Goal: Task Accomplishment & Management: Manage account settings

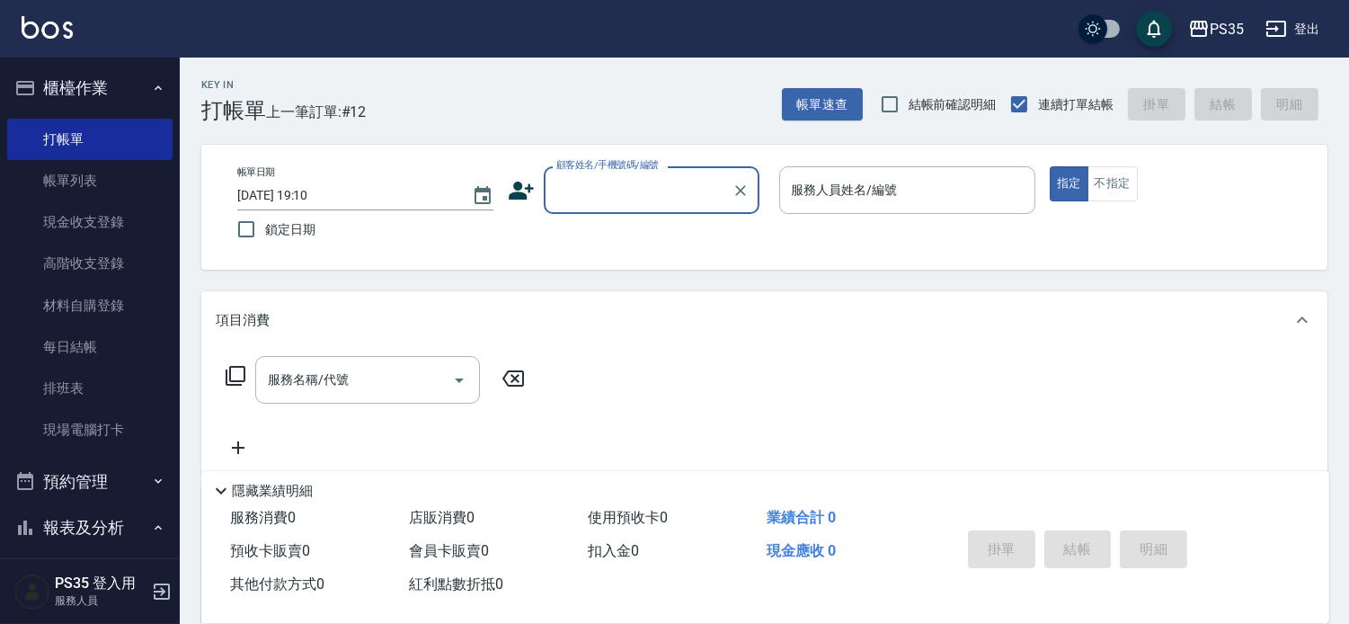
click at [703, 196] on input "顧客姓名/手機號碼/編號" at bounding box center [638, 189] width 173 height 31
click at [918, 337] on div "項目消費" at bounding box center [764, 320] width 1126 height 58
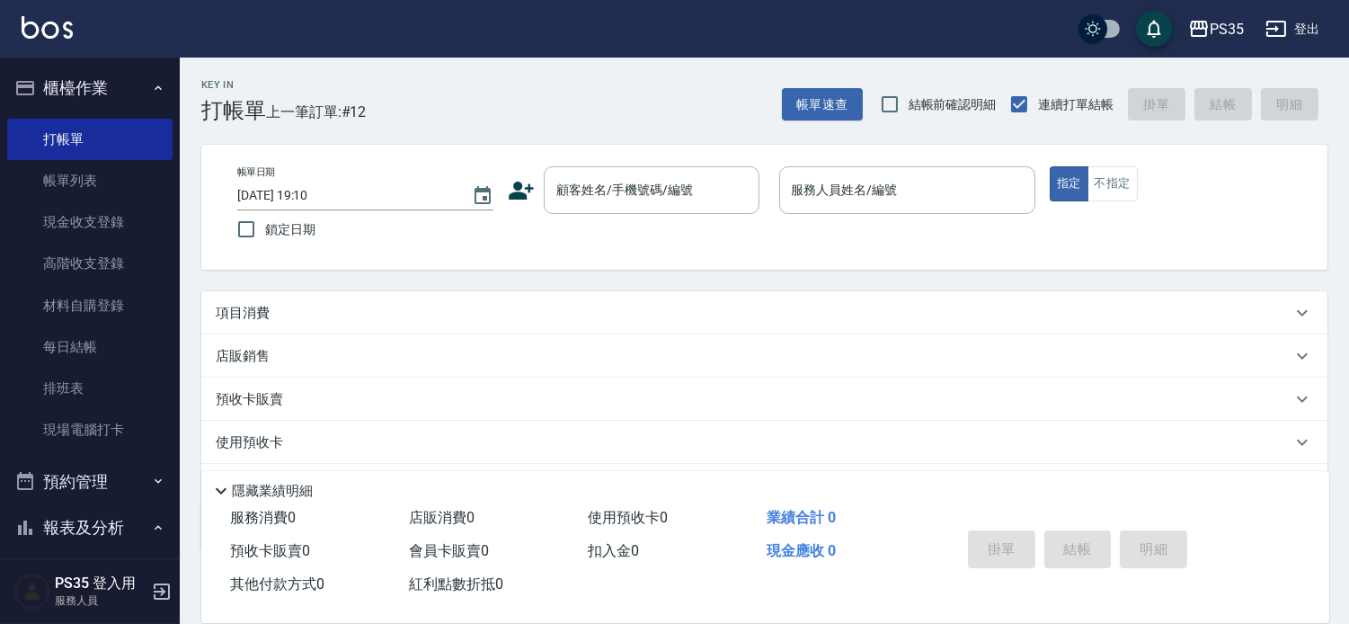
scroll to position [100, 0]
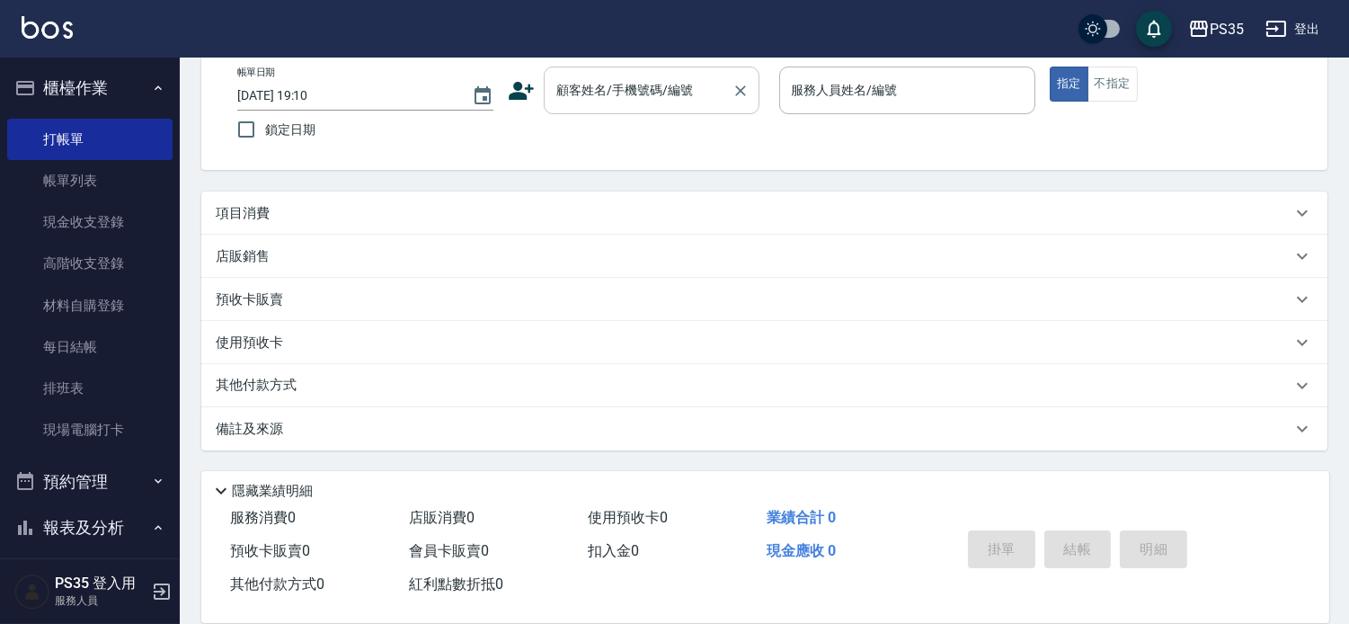
click at [719, 102] on input "顧客姓名/手機號碼/編號" at bounding box center [638, 90] width 173 height 31
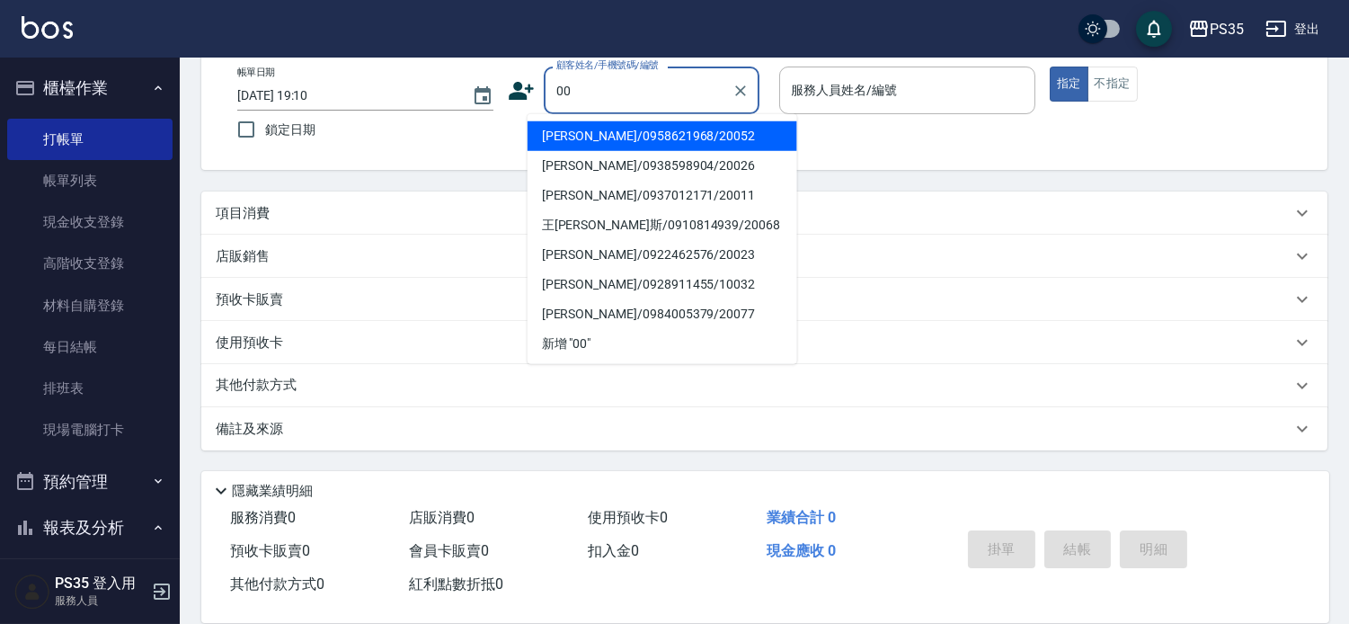
type input "00"
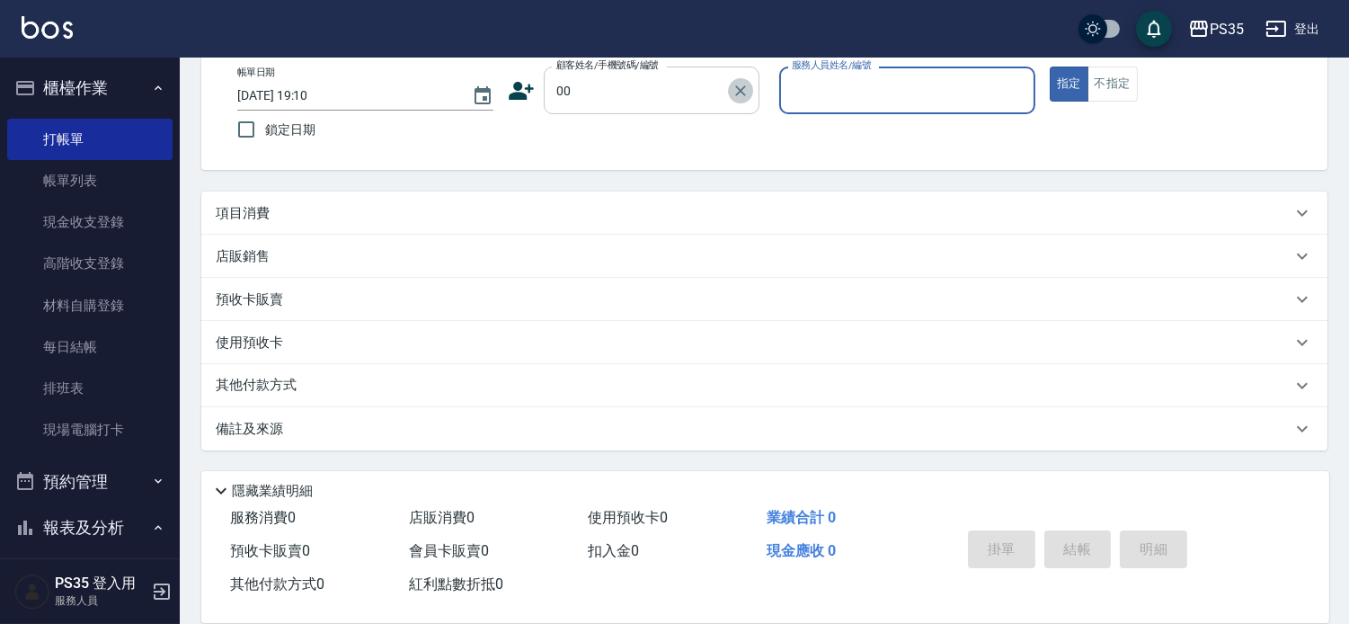
click at [750, 86] on icon "Clear" at bounding box center [741, 91] width 18 height 18
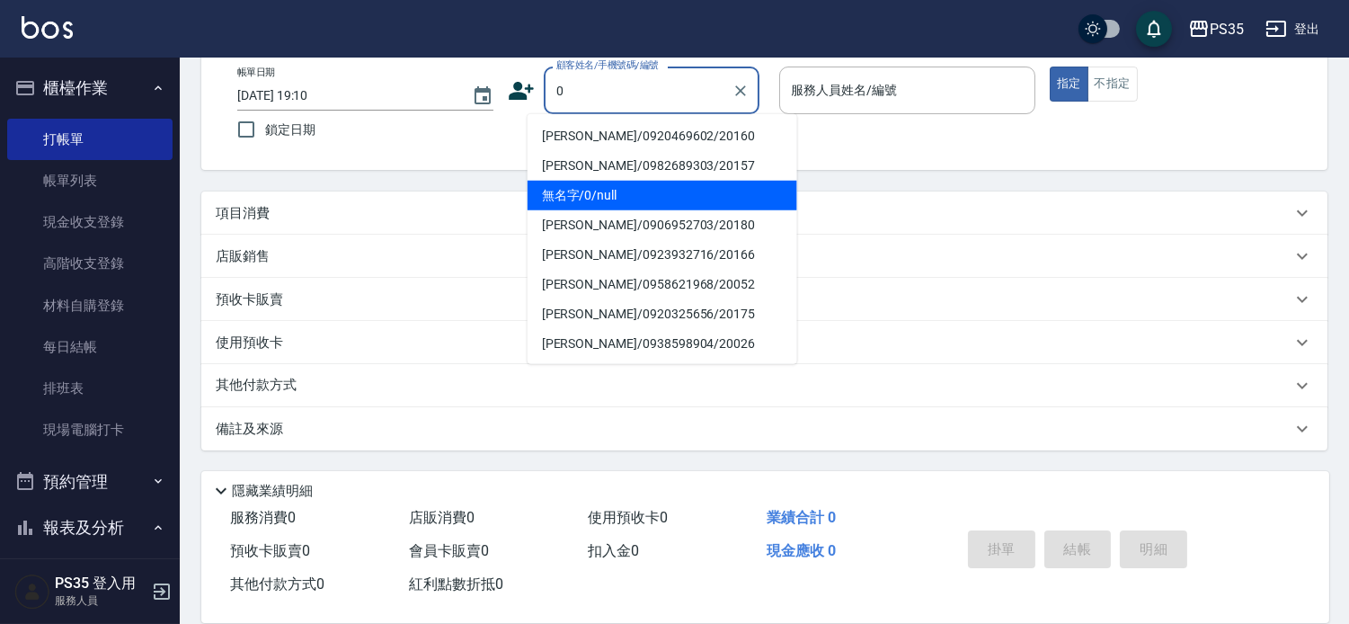
type input "無名字/0/null"
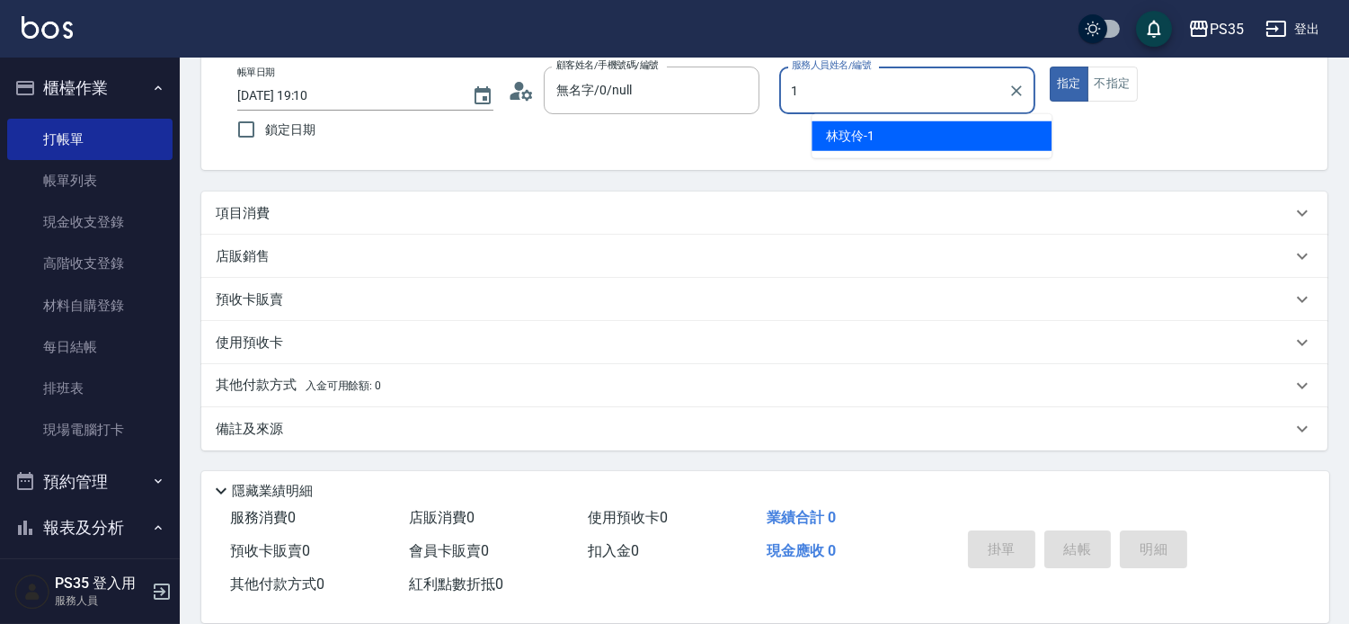
type input "[PERSON_NAME]-1"
type button "true"
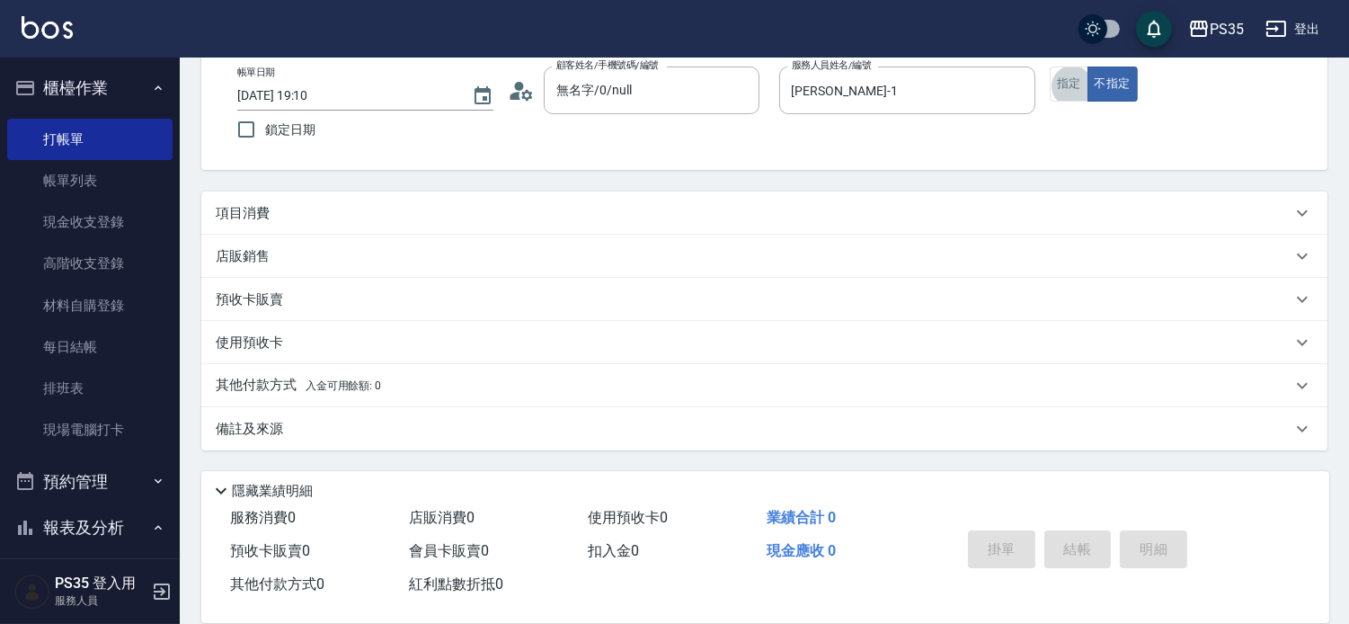
click at [1050, 67] on button "指定" at bounding box center [1069, 84] width 39 height 35
click at [1050, 209] on div "項目消費" at bounding box center [754, 213] width 1076 height 19
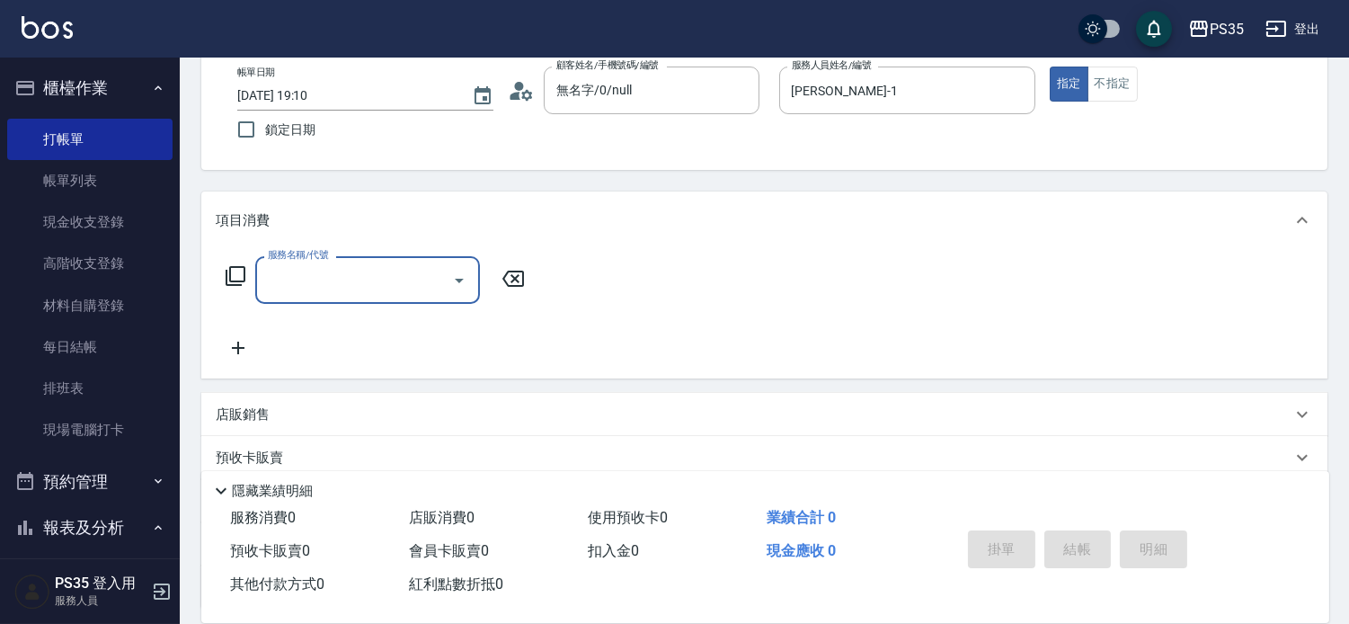
scroll to position [0, 0]
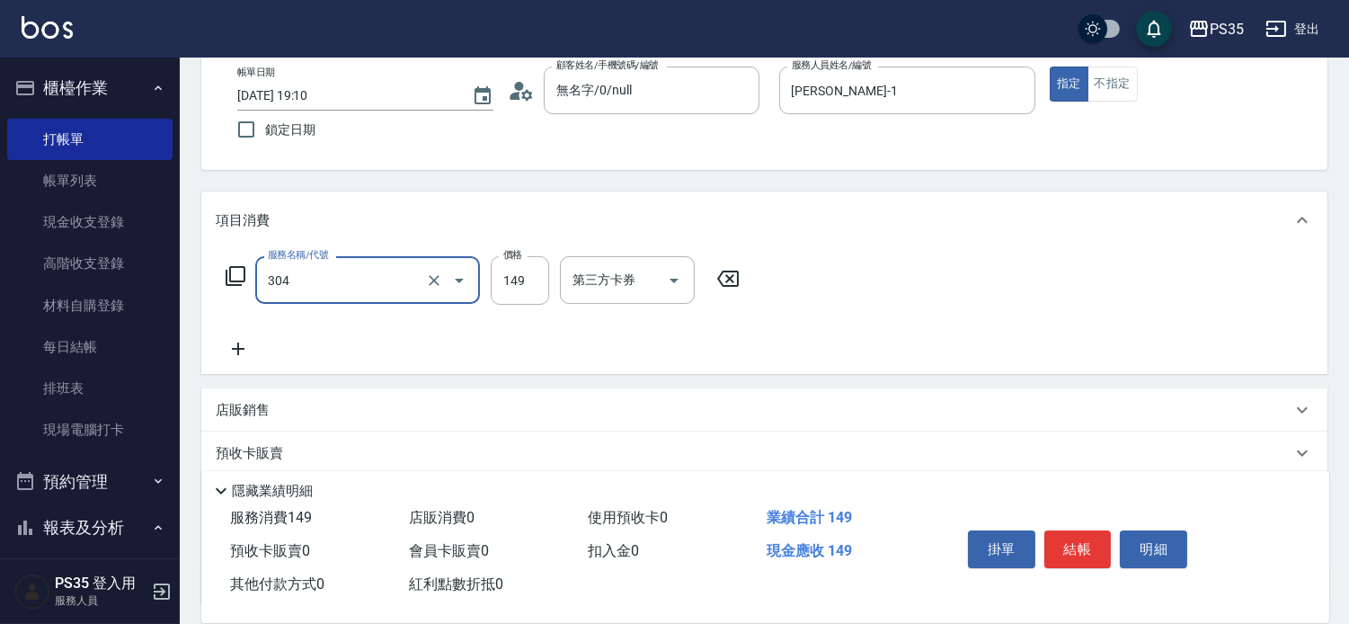
type input "剪髮(304)"
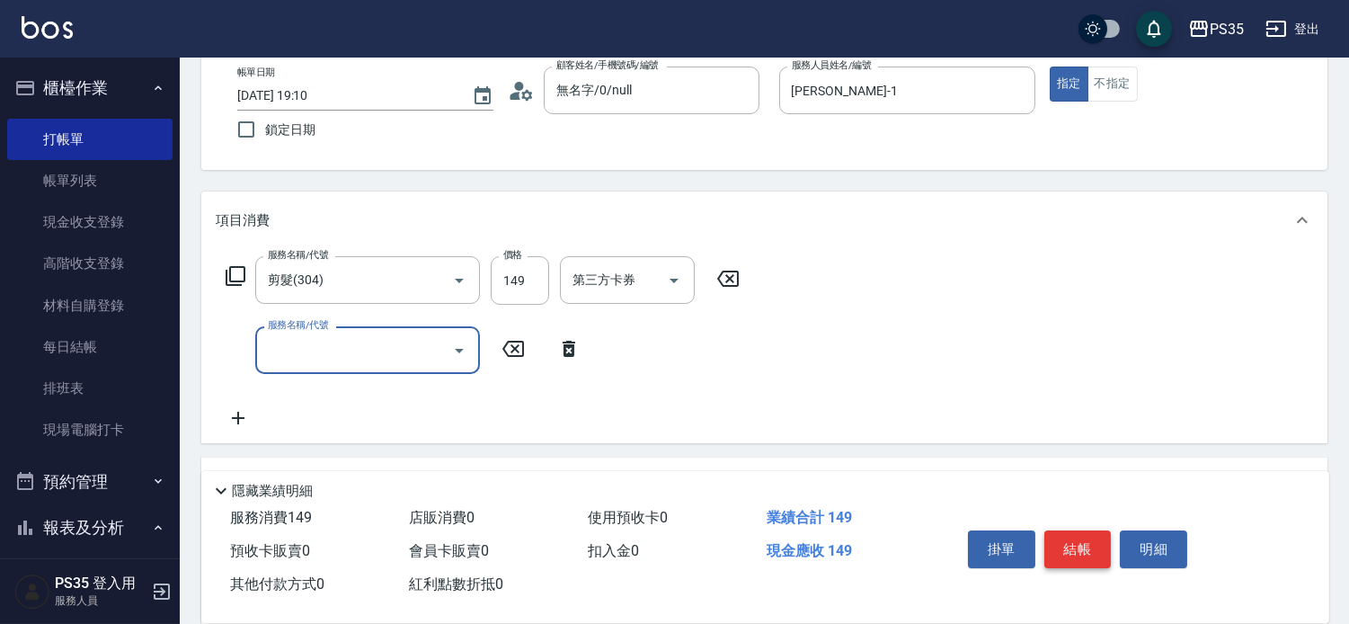
click at [1079, 540] on button "結帳" at bounding box center [1077, 549] width 67 height 38
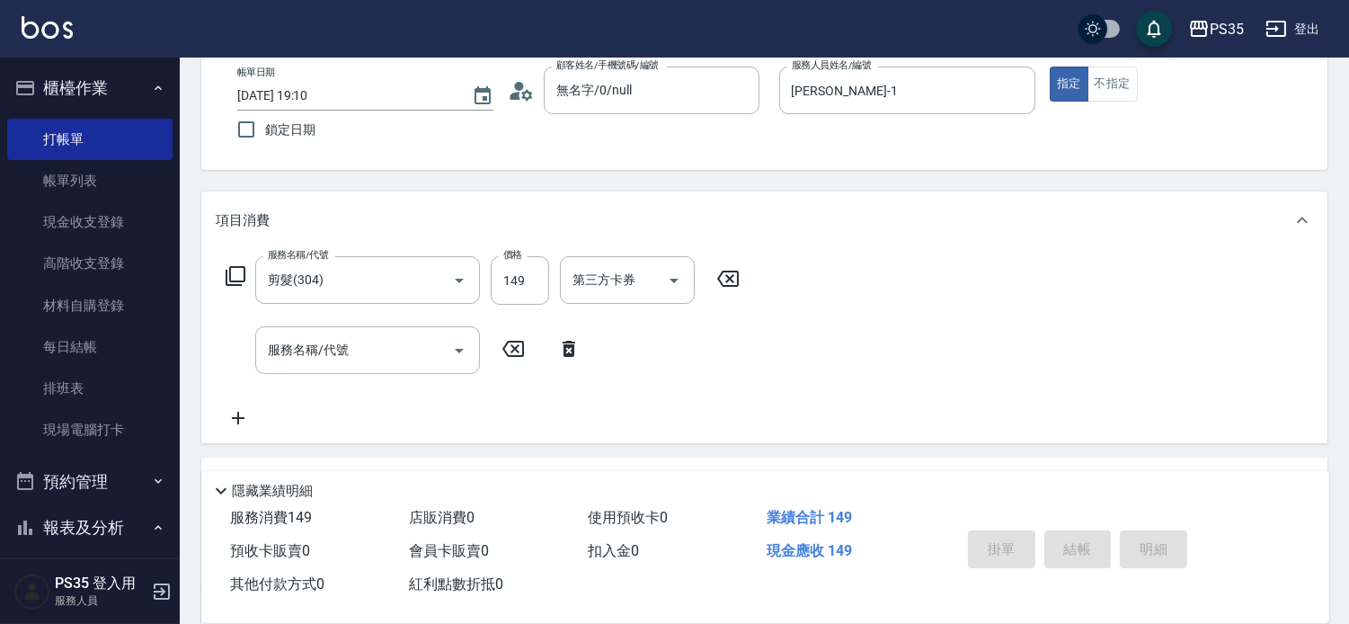
type input "[DATE] 20:22"
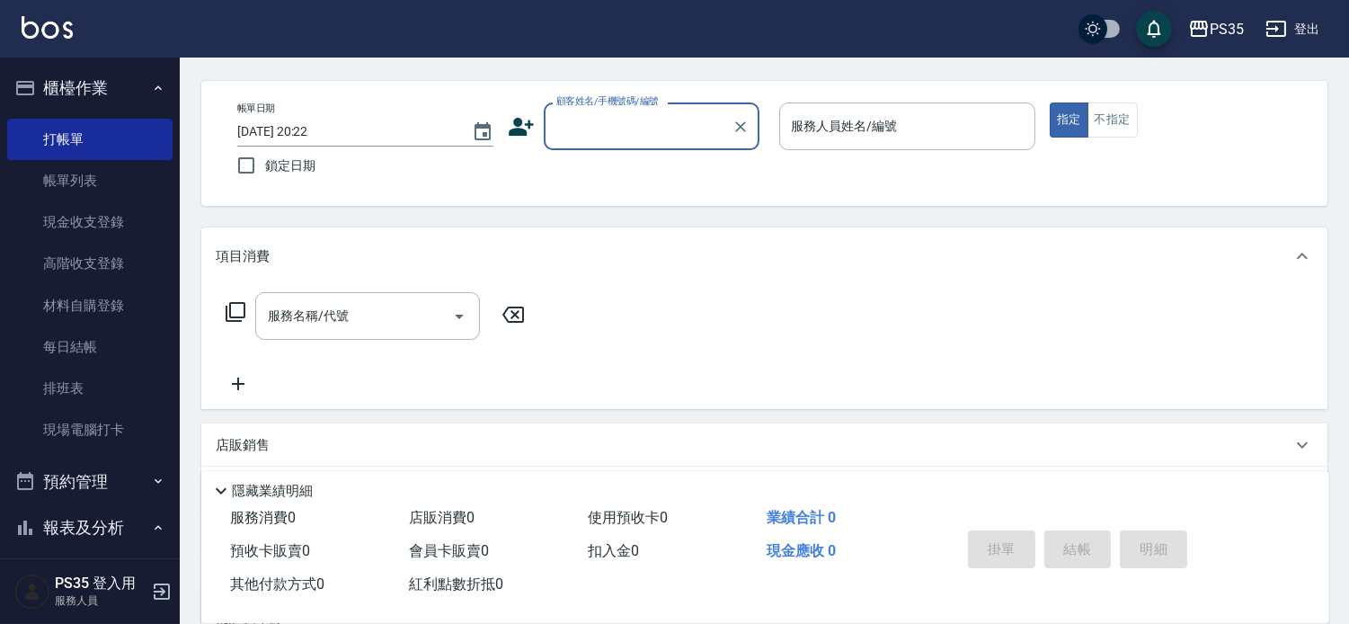
scroll to position [100, 0]
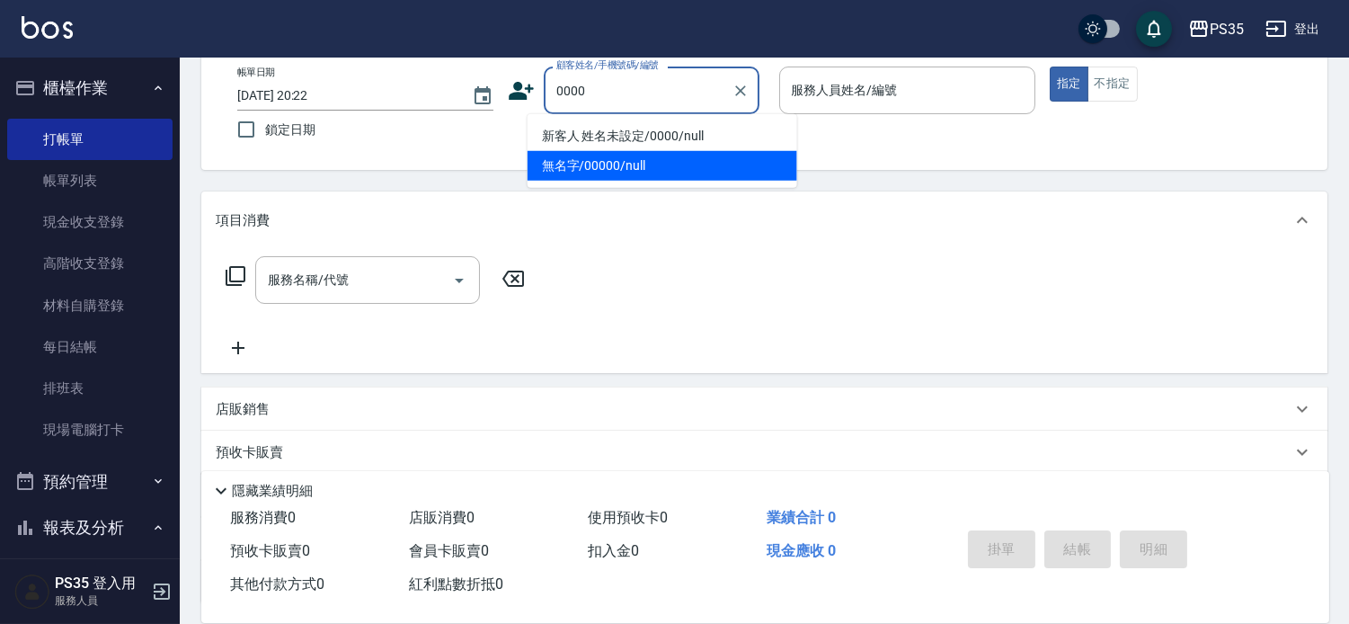
type input "無名字/00000/null"
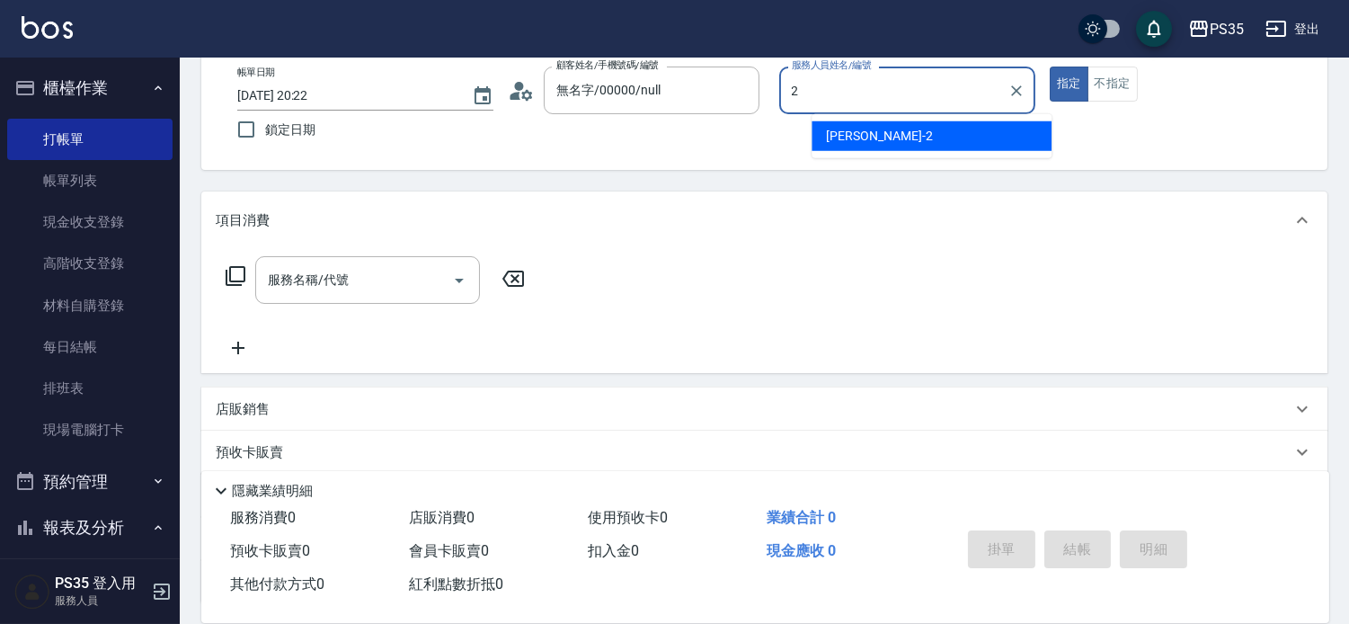
type input "[PERSON_NAME]-2"
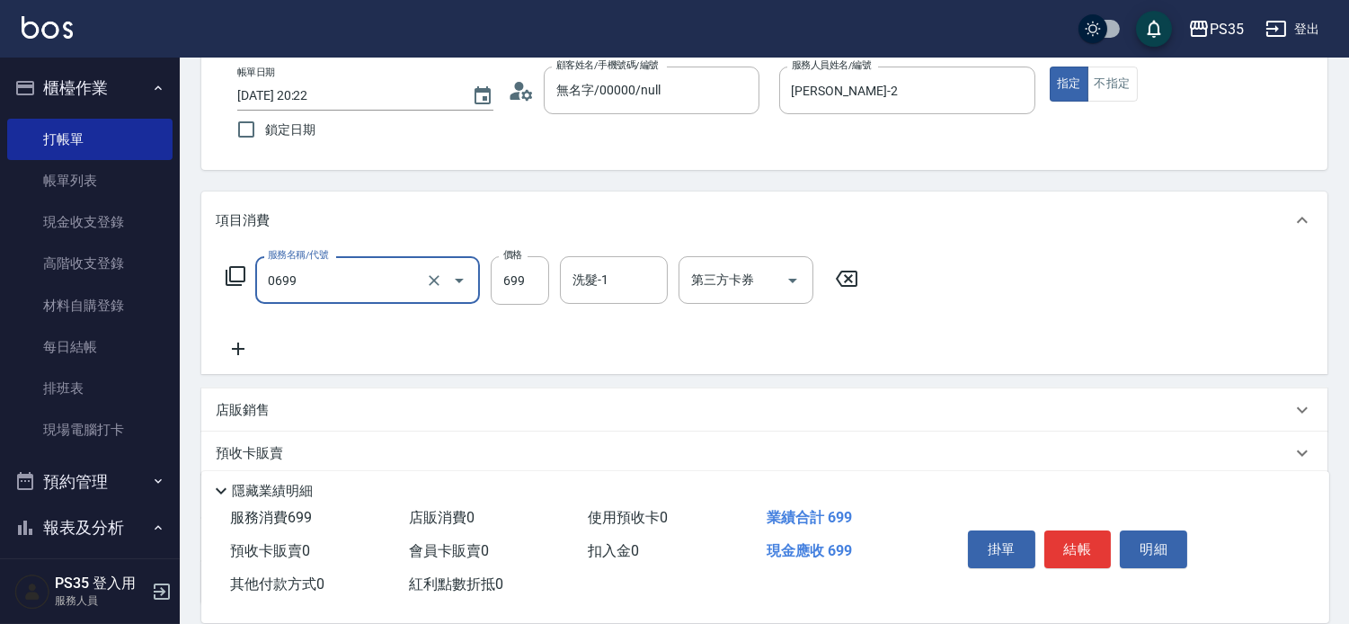
type input "精油SPA(0699)"
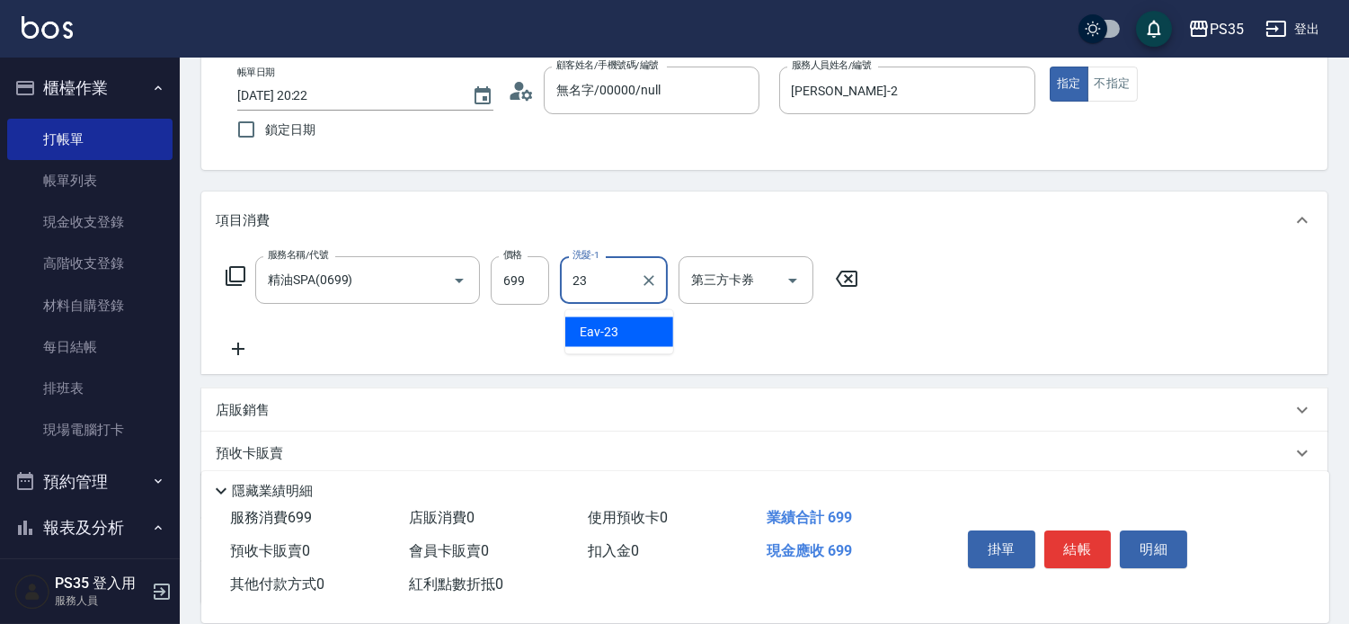
type input "Eav-23"
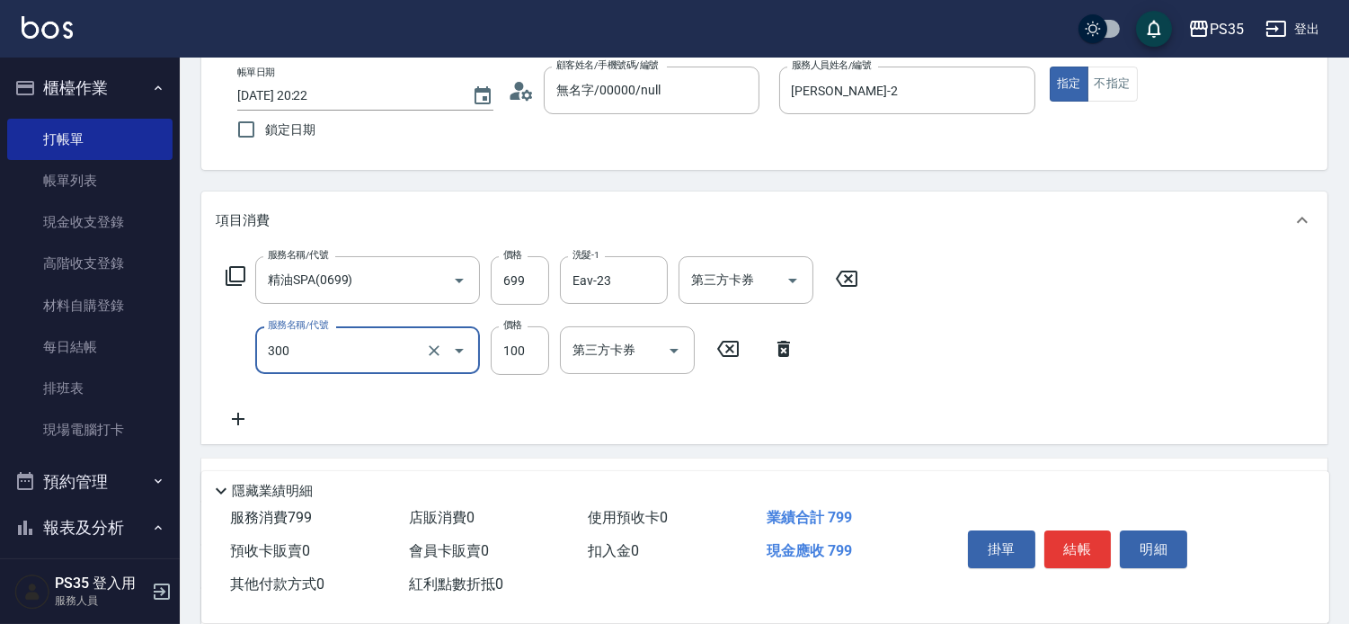
type input "剪髮(300)"
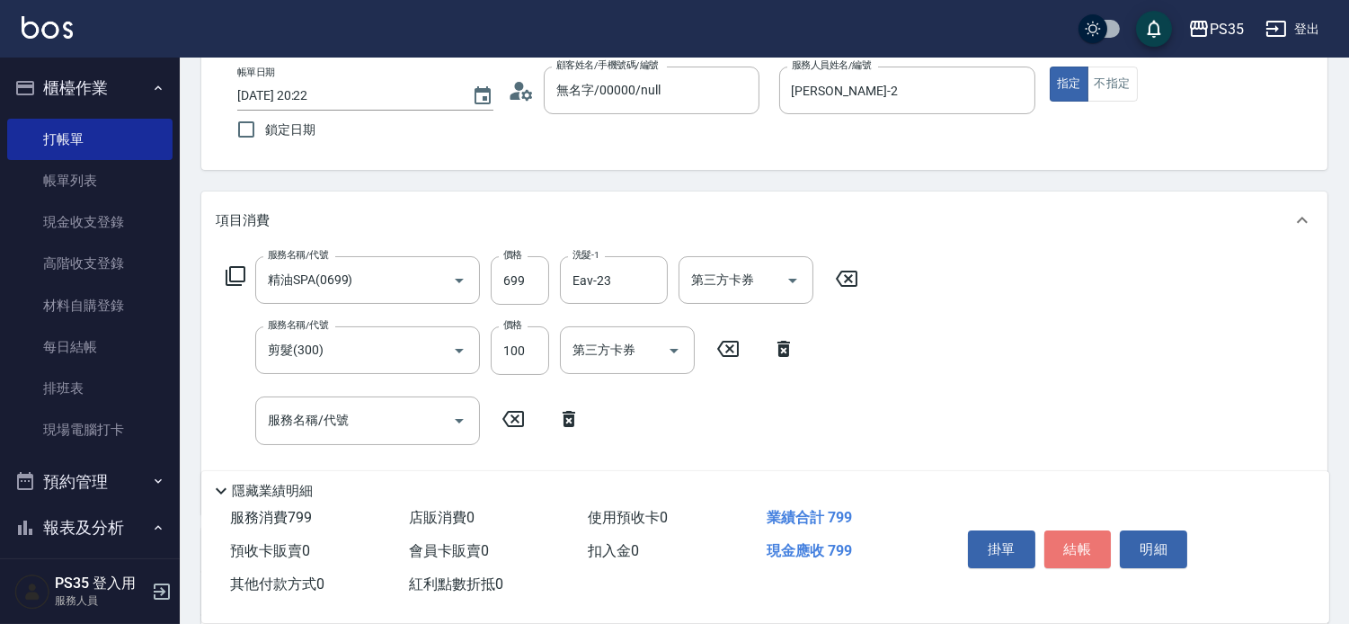
click at [1080, 539] on button "結帳" at bounding box center [1077, 549] width 67 height 38
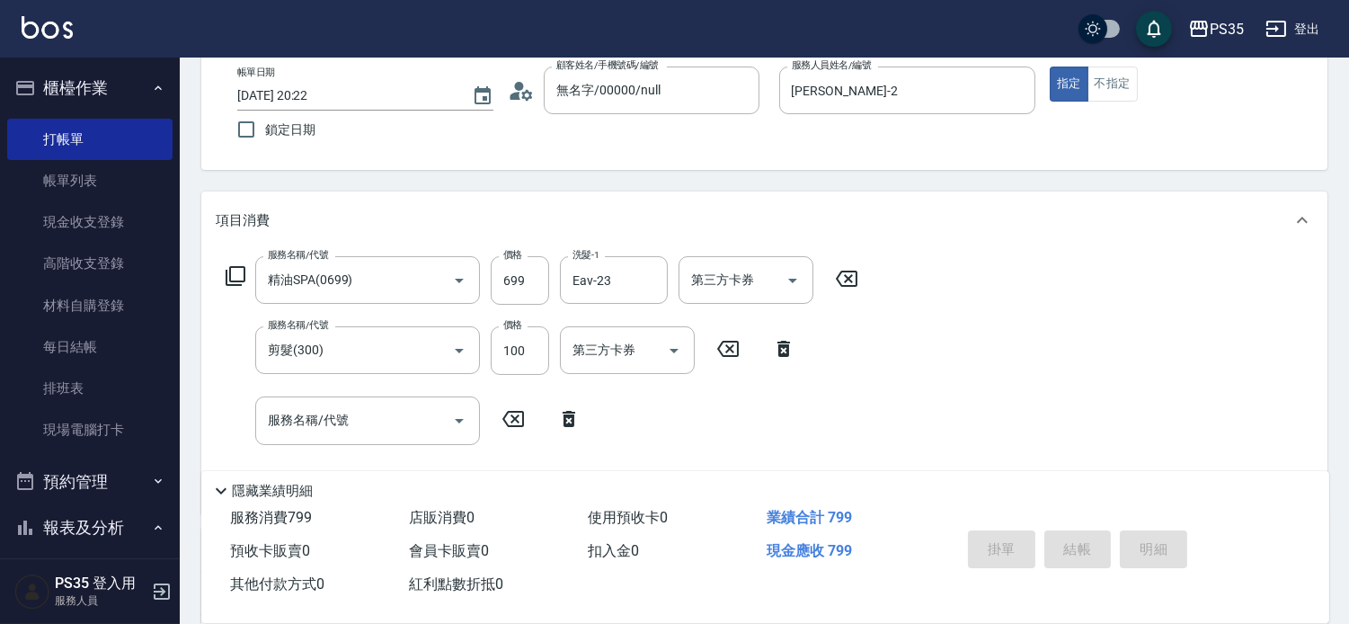
type input "[DATE] 20:23"
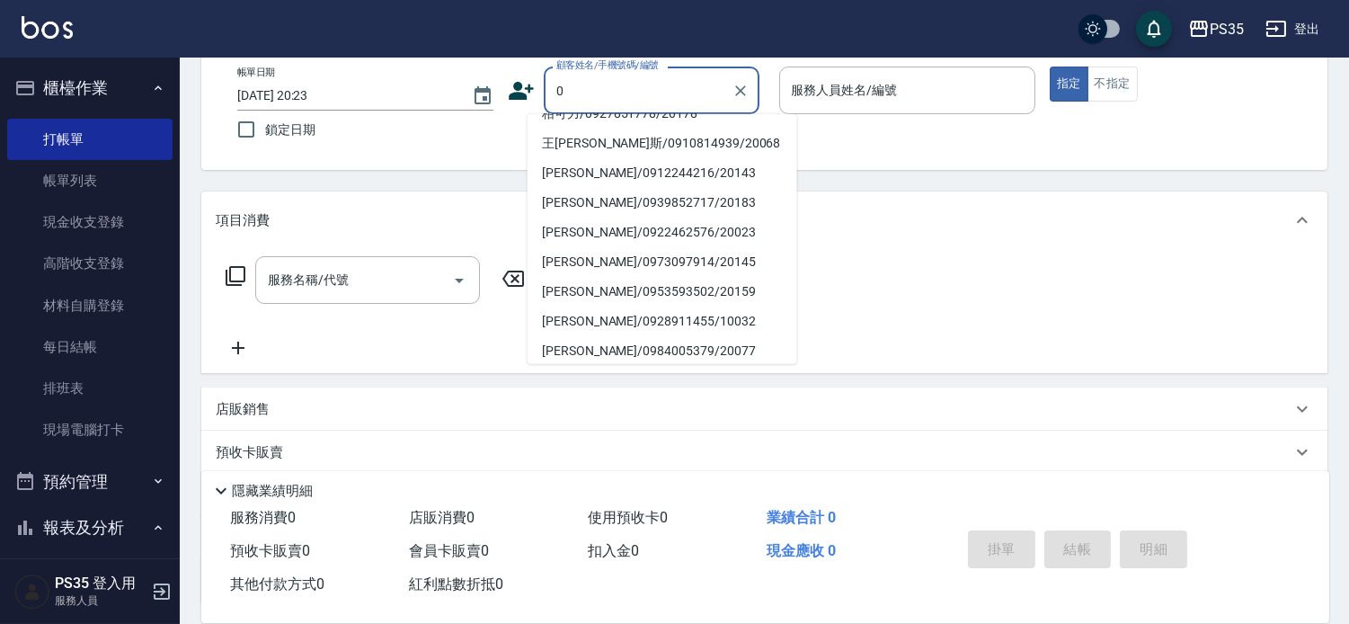
scroll to position [6, 0]
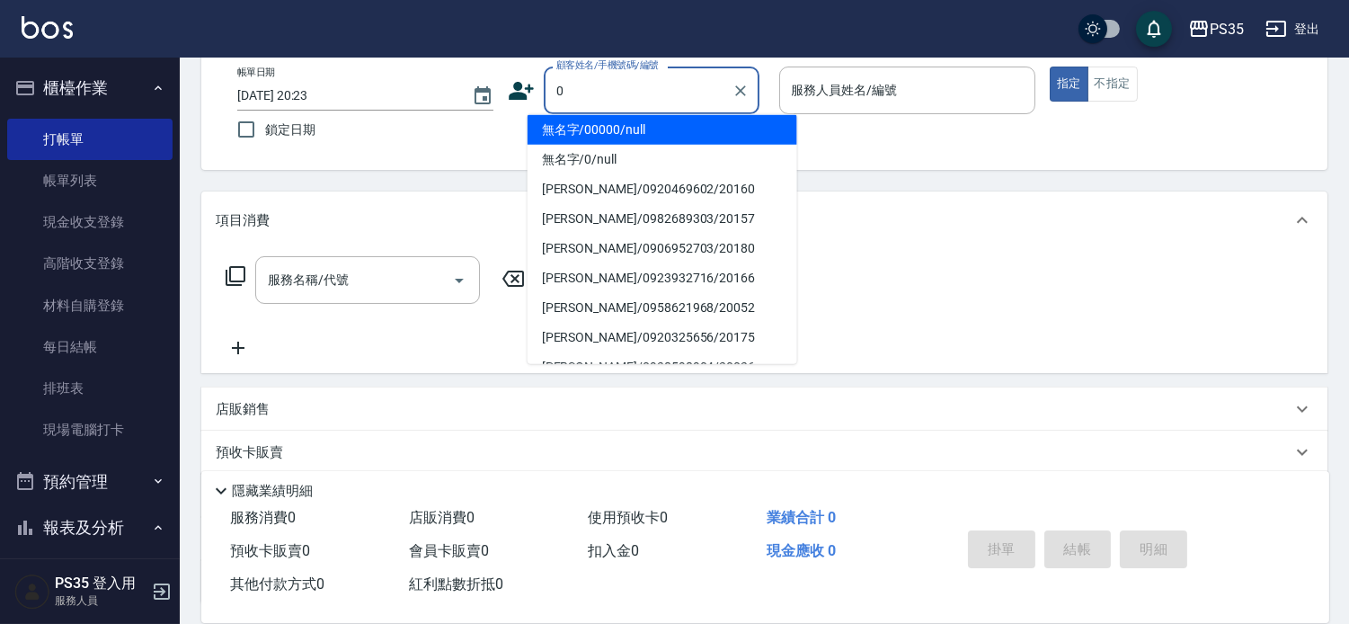
type input "無名字/00000/null"
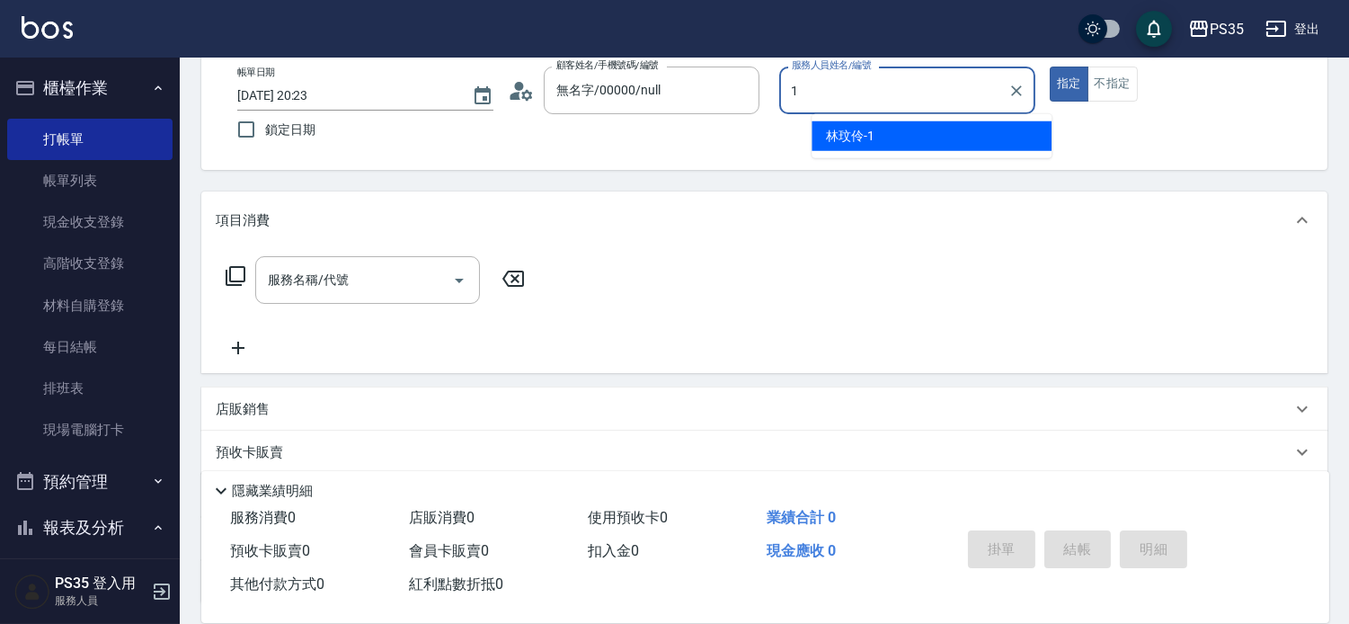
type input "[PERSON_NAME]-1"
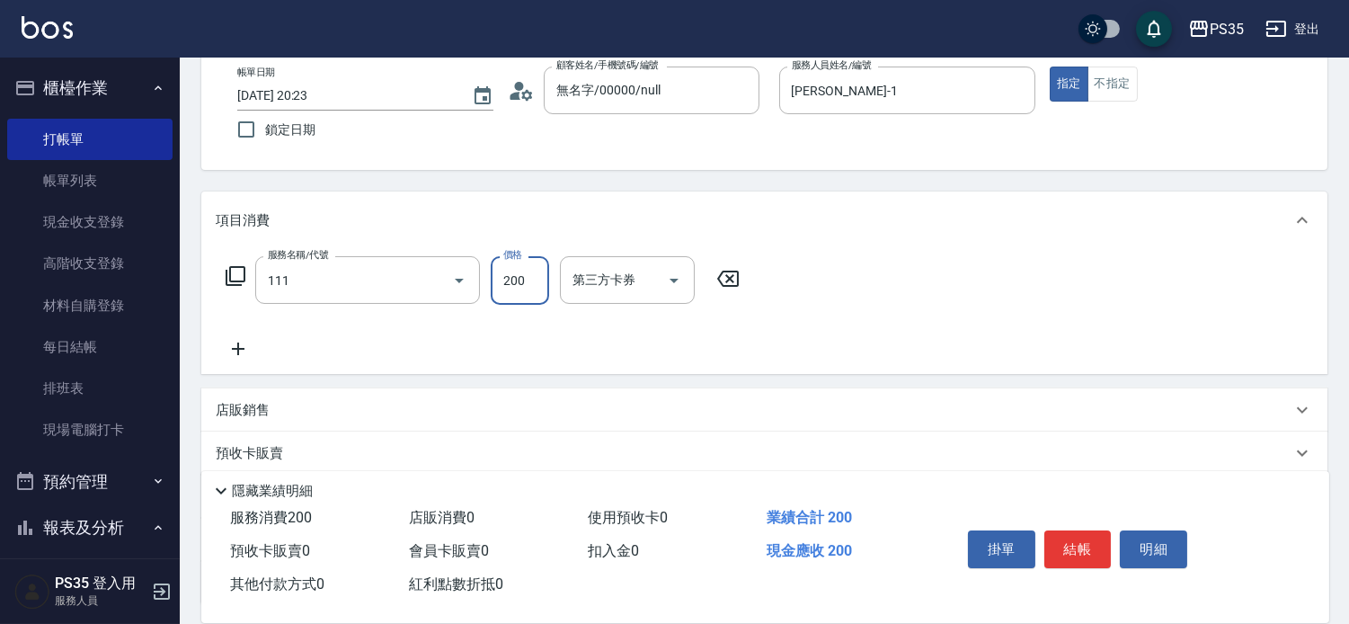
type input "200(111)"
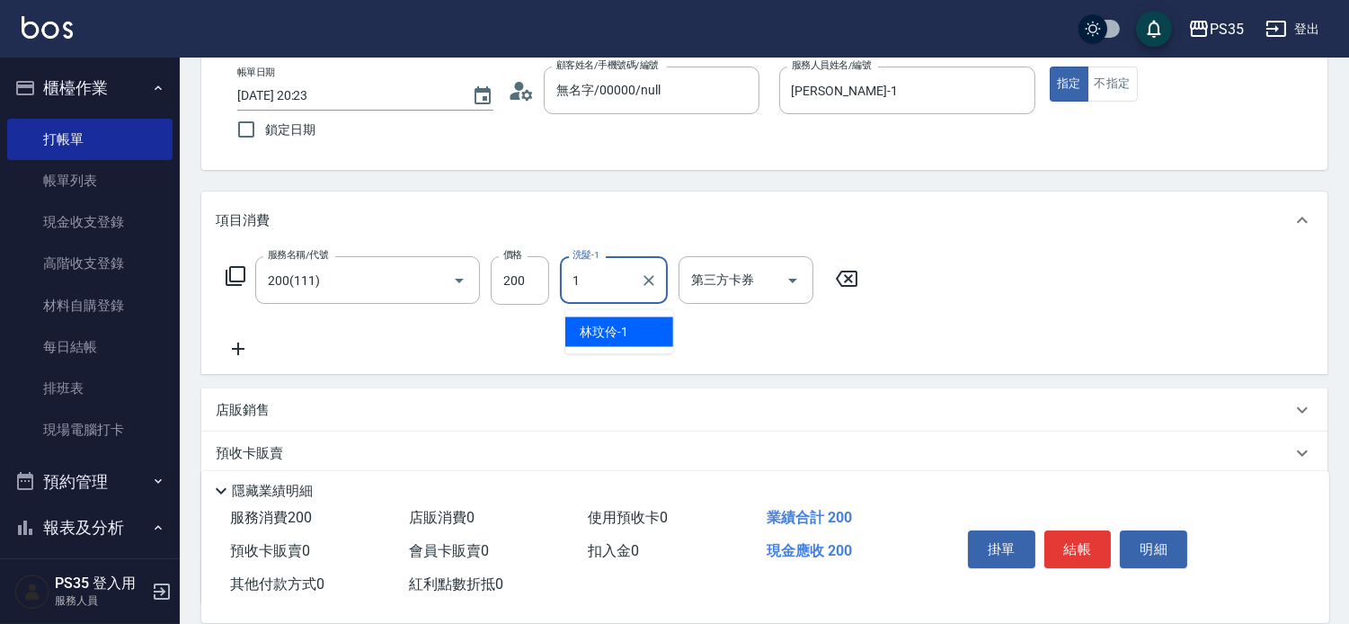
type input "[PERSON_NAME]-1"
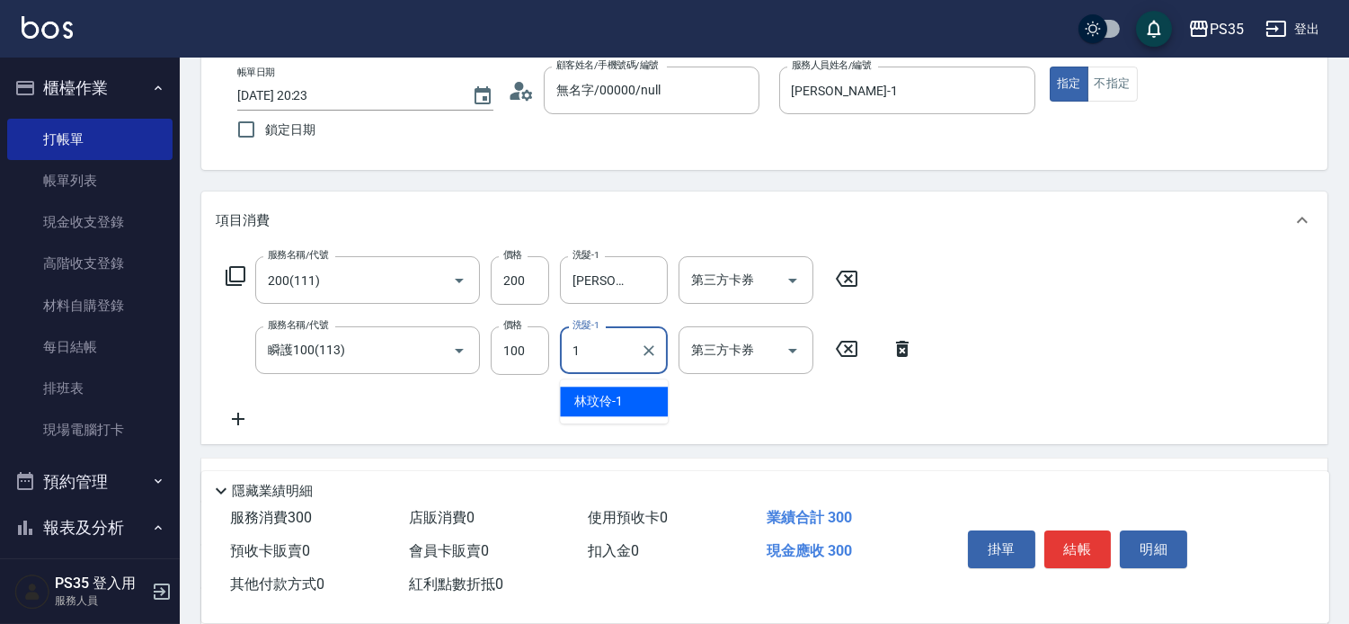
type input "[PERSON_NAME]-1"
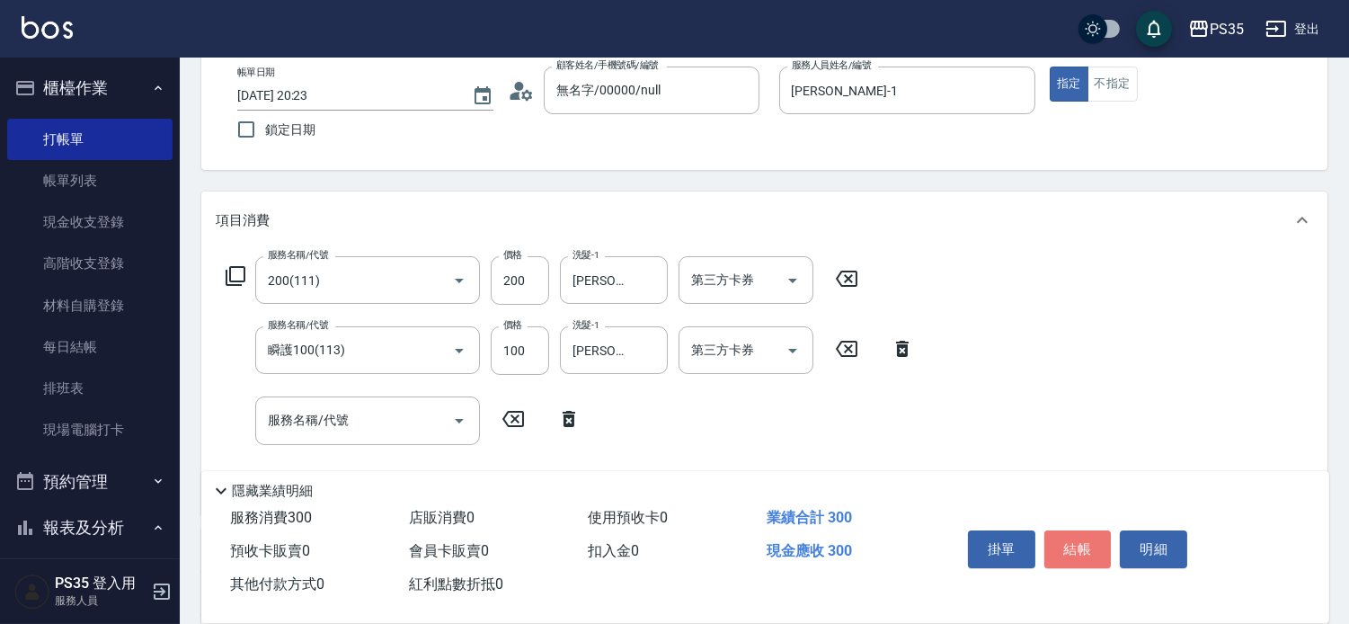
click at [1080, 539] on button "結帳" at bounding box center [1077, 549] width 67 height 38
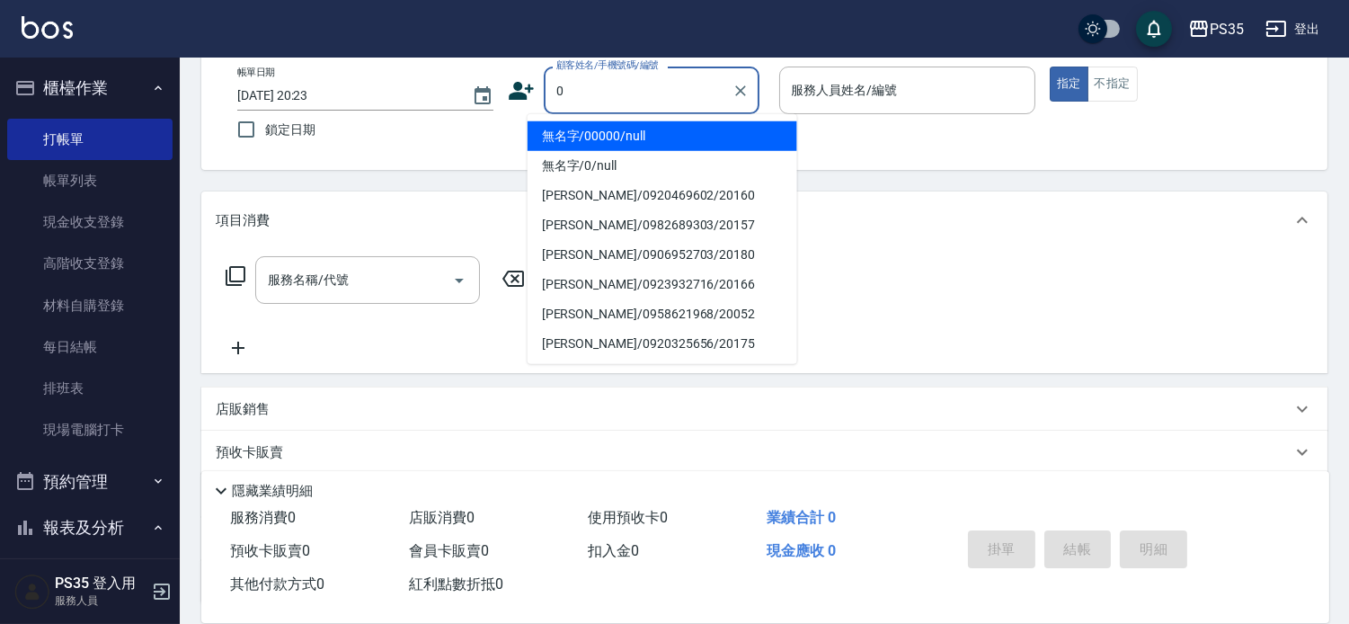
type input "無名字/00000/null"
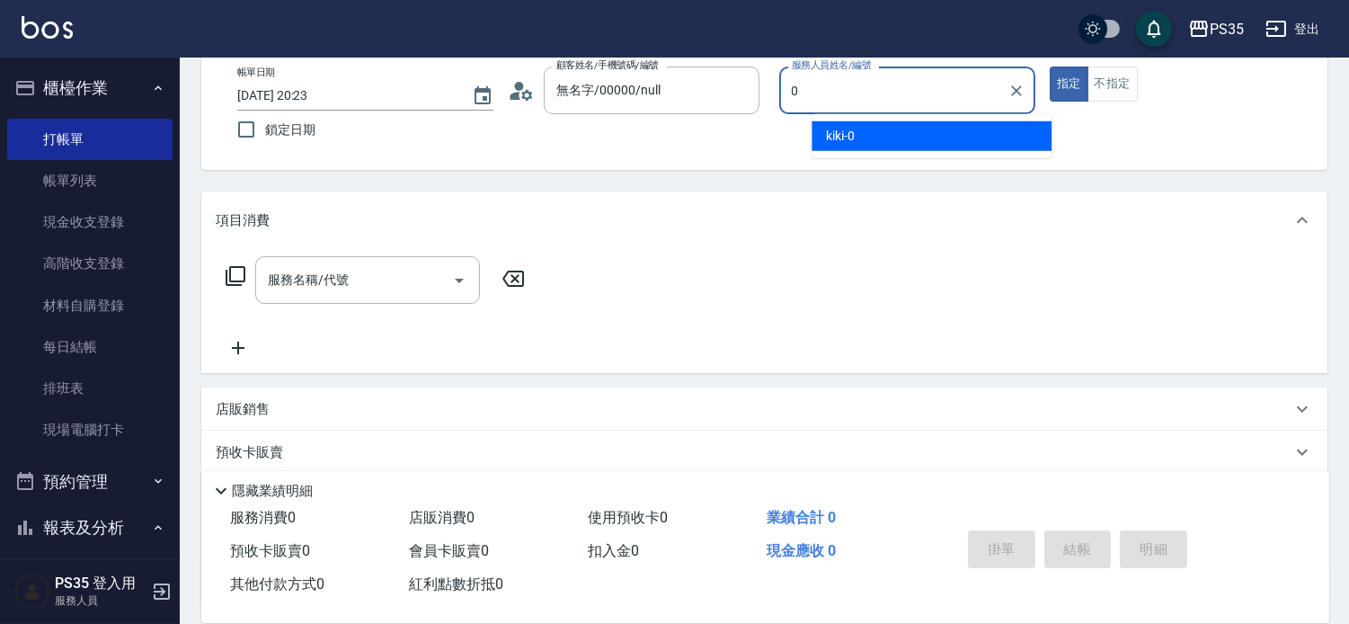
type input "kiki-0"
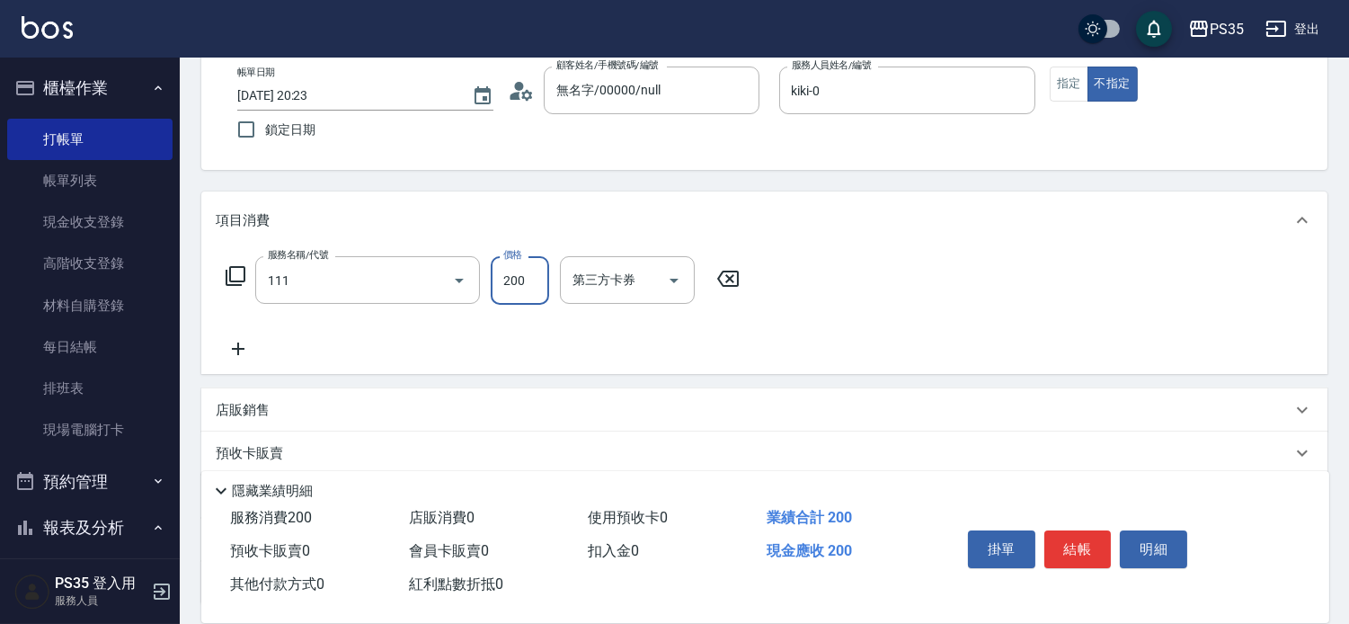
type input "200(111)"
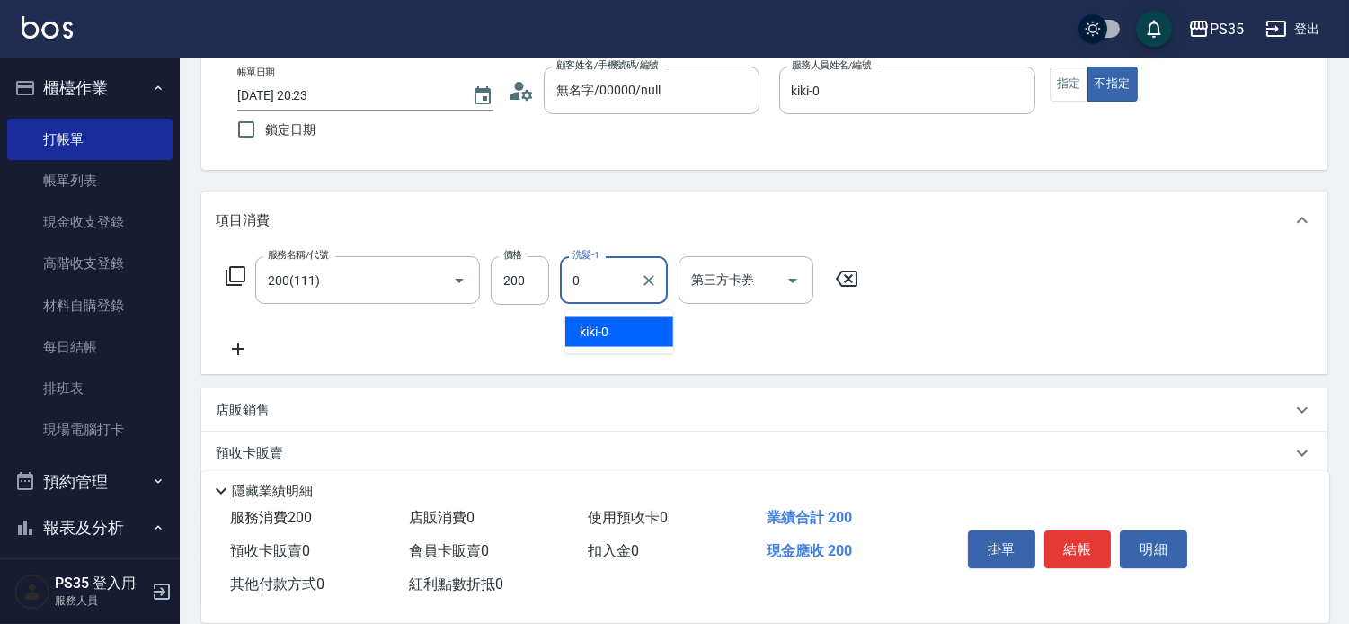
type input "kiki-0"
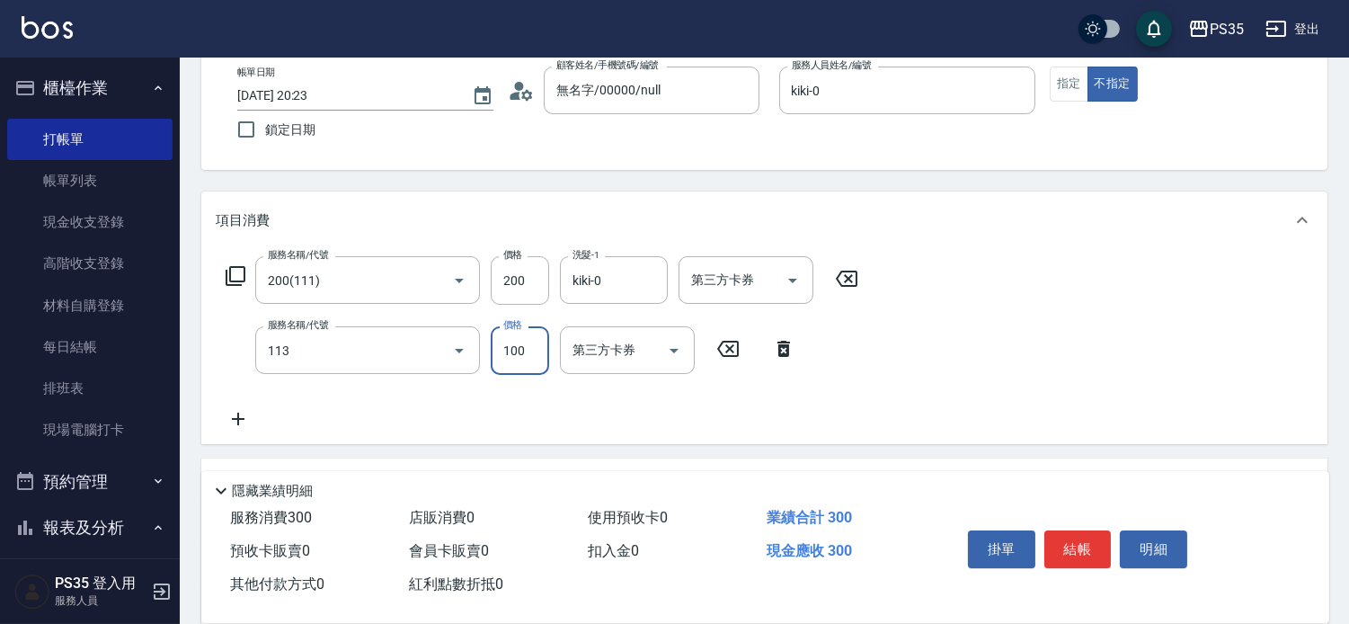
type input "瞬護100(113)"
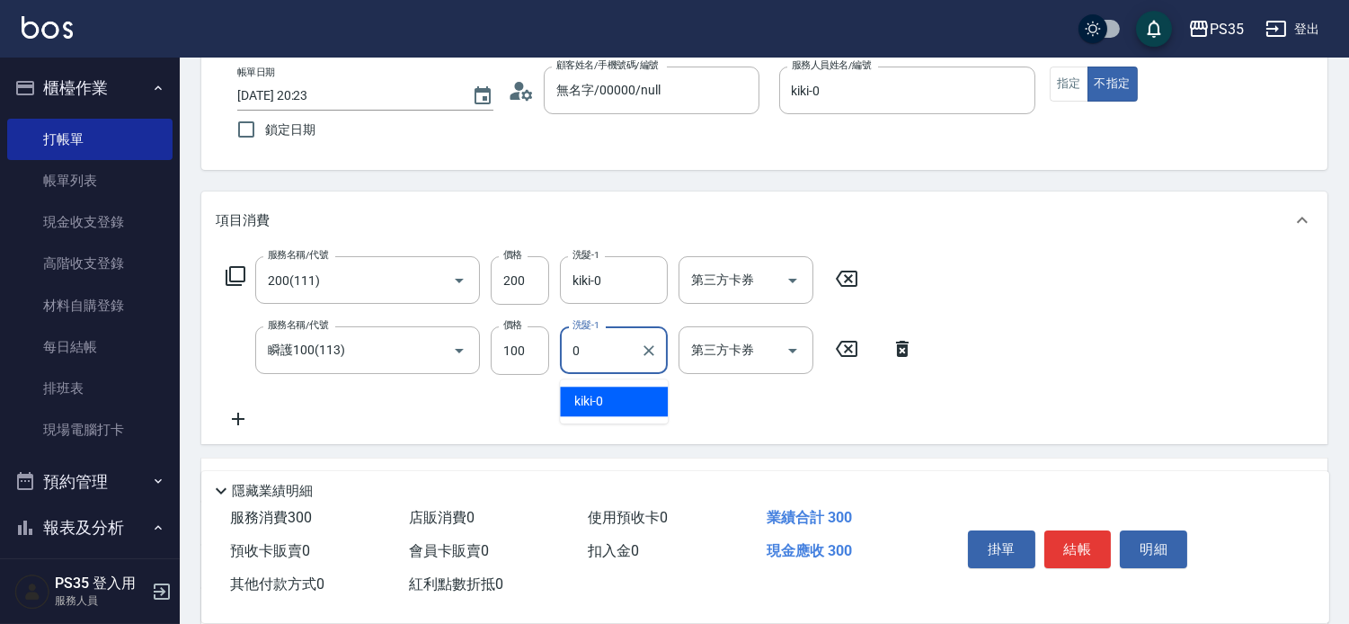
type input "kiki-0"
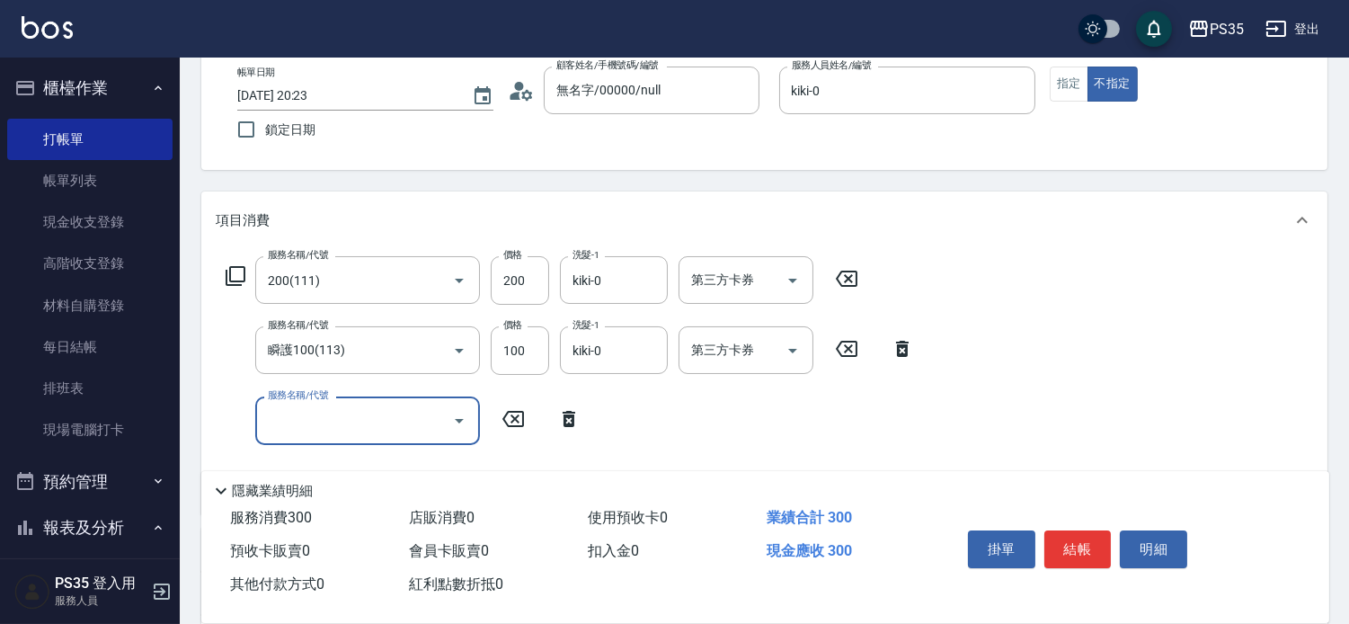
click at [1080, 538] on button "結帳" at bounding box center [1077, 549] width 67 height 38
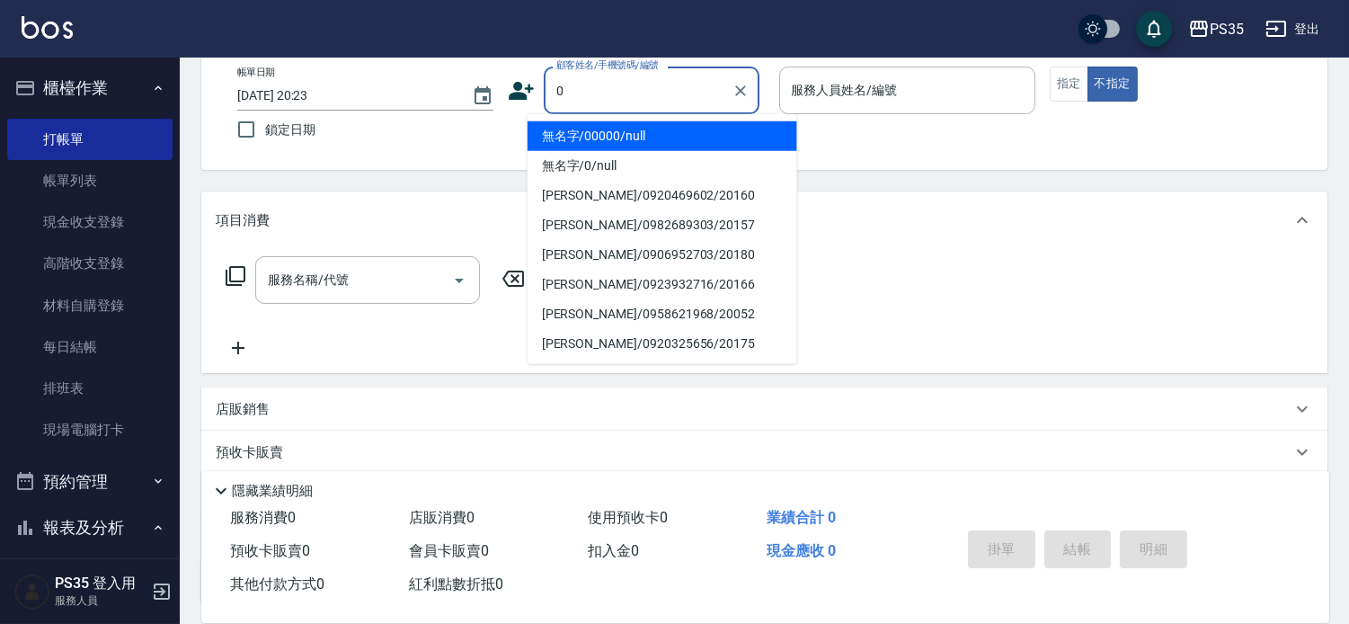
type input "無名字/00000/null"
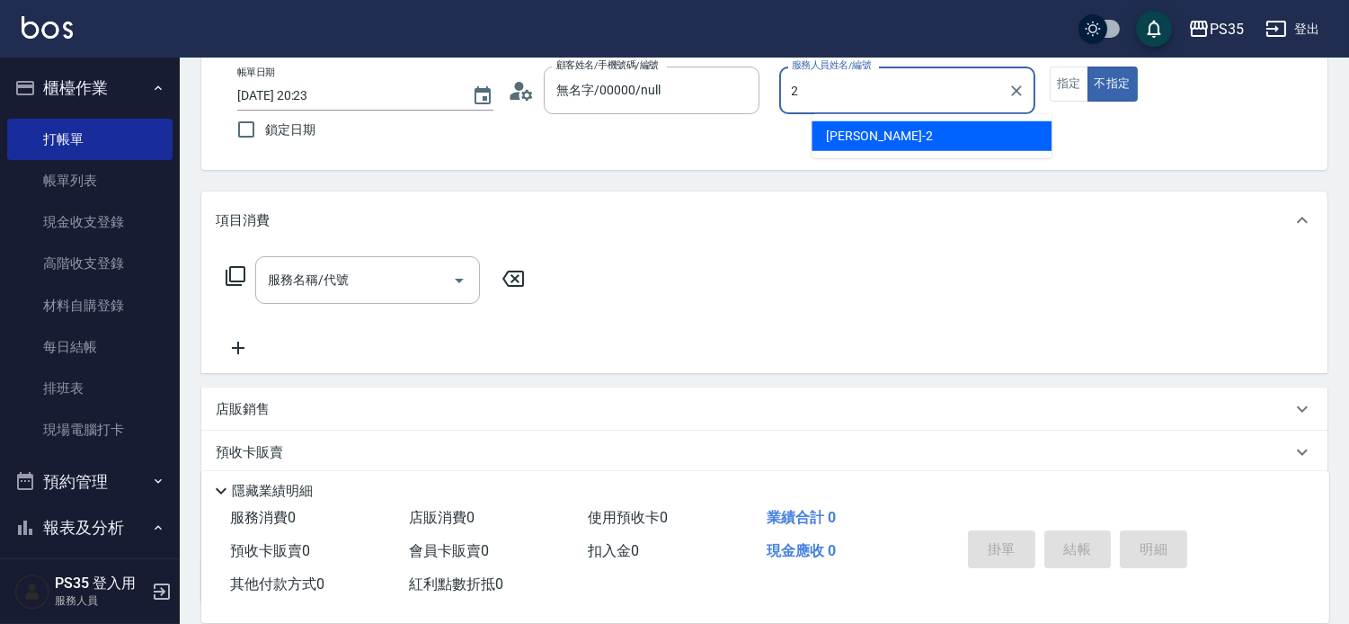
type input "[PERSON_NAME]-2"
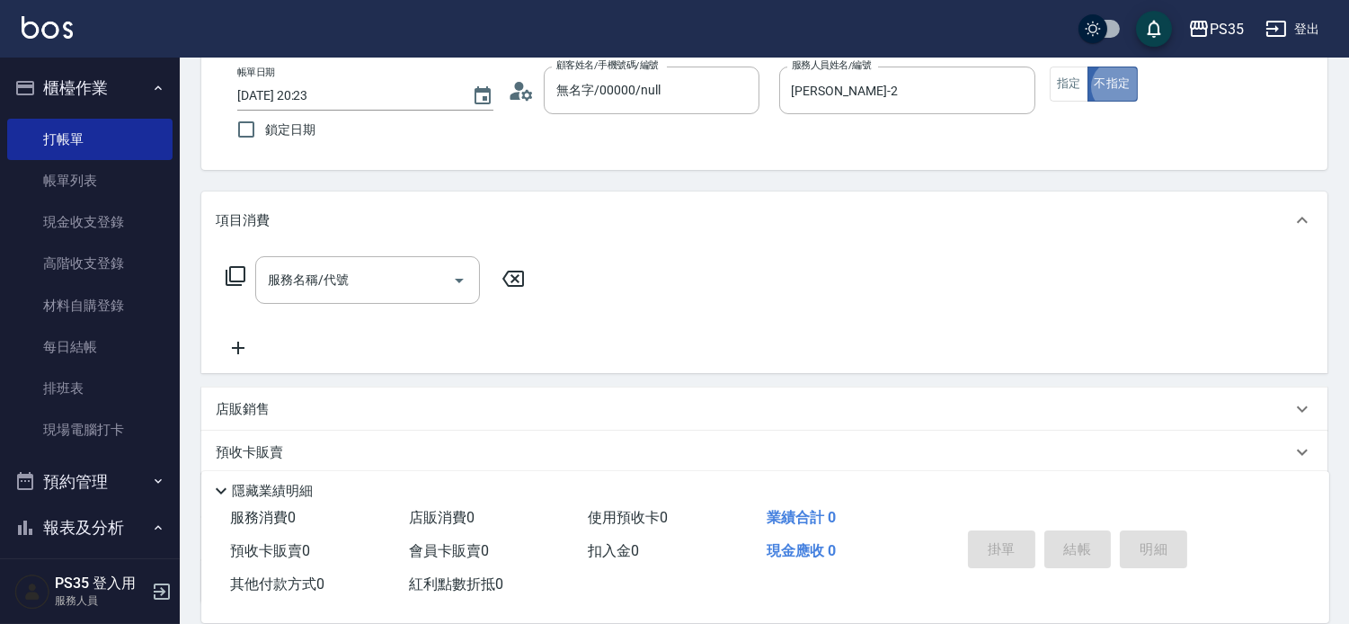
type button "false"
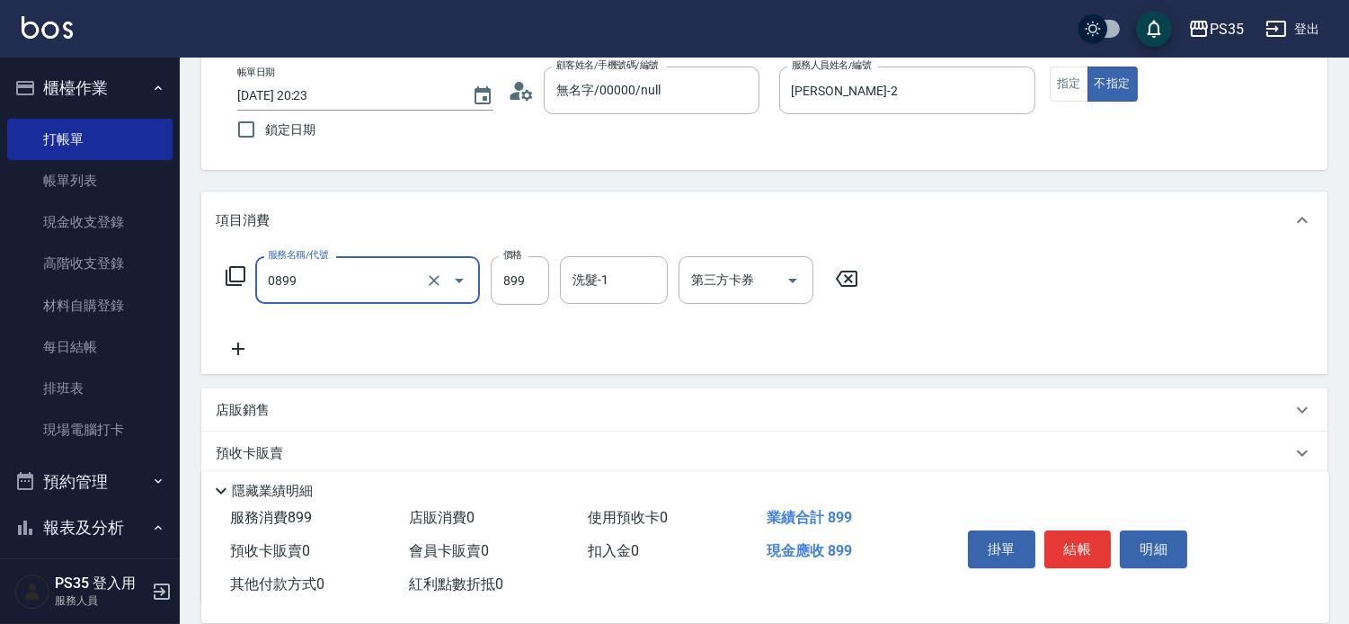
type input "排毒SPA(0899)"
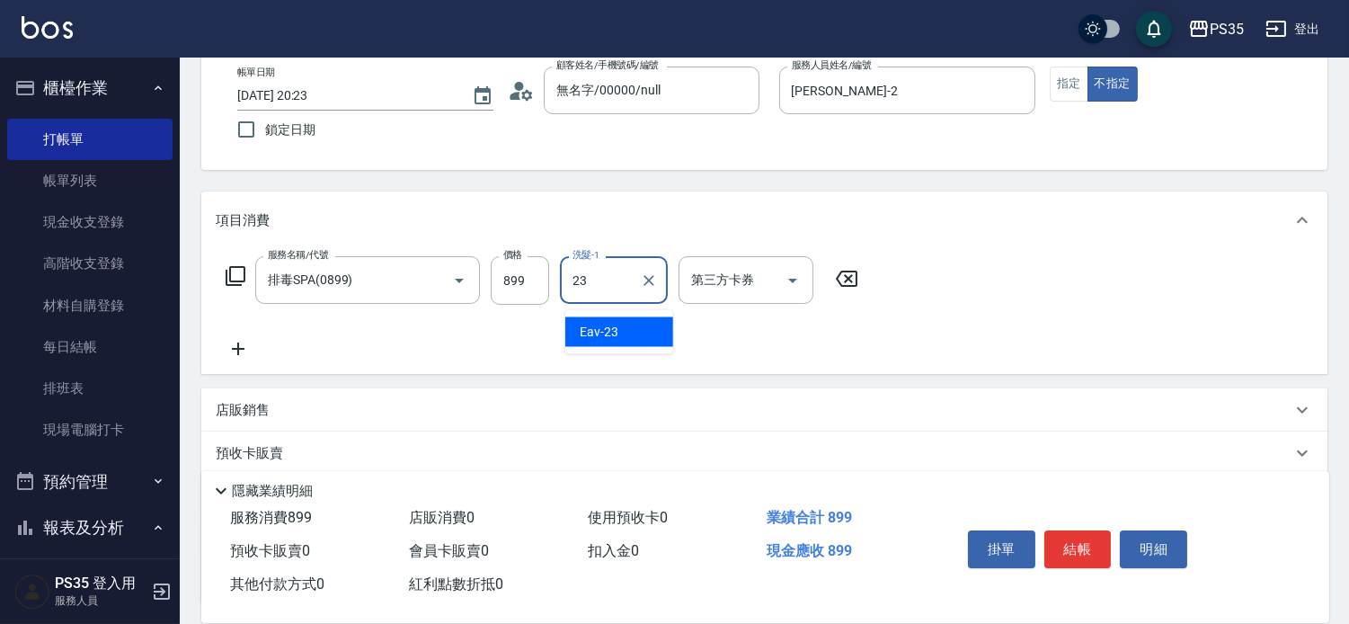
type input "Eav-23"
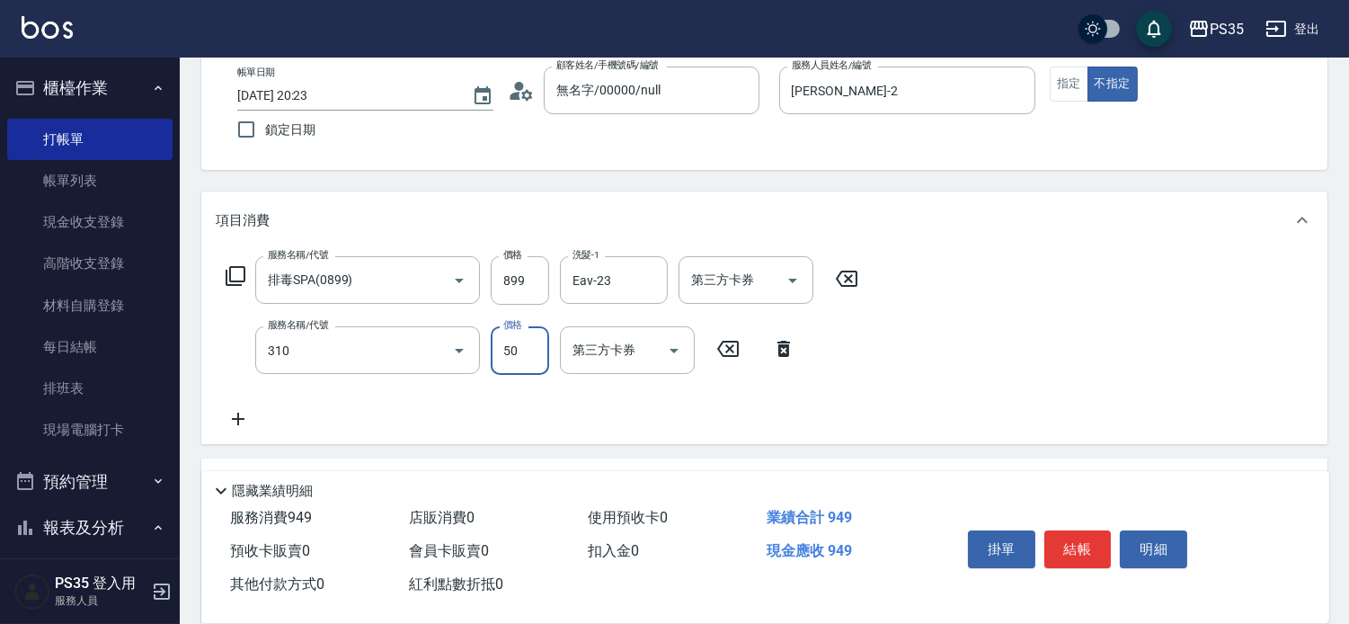
type input "剪瀏海(310)"
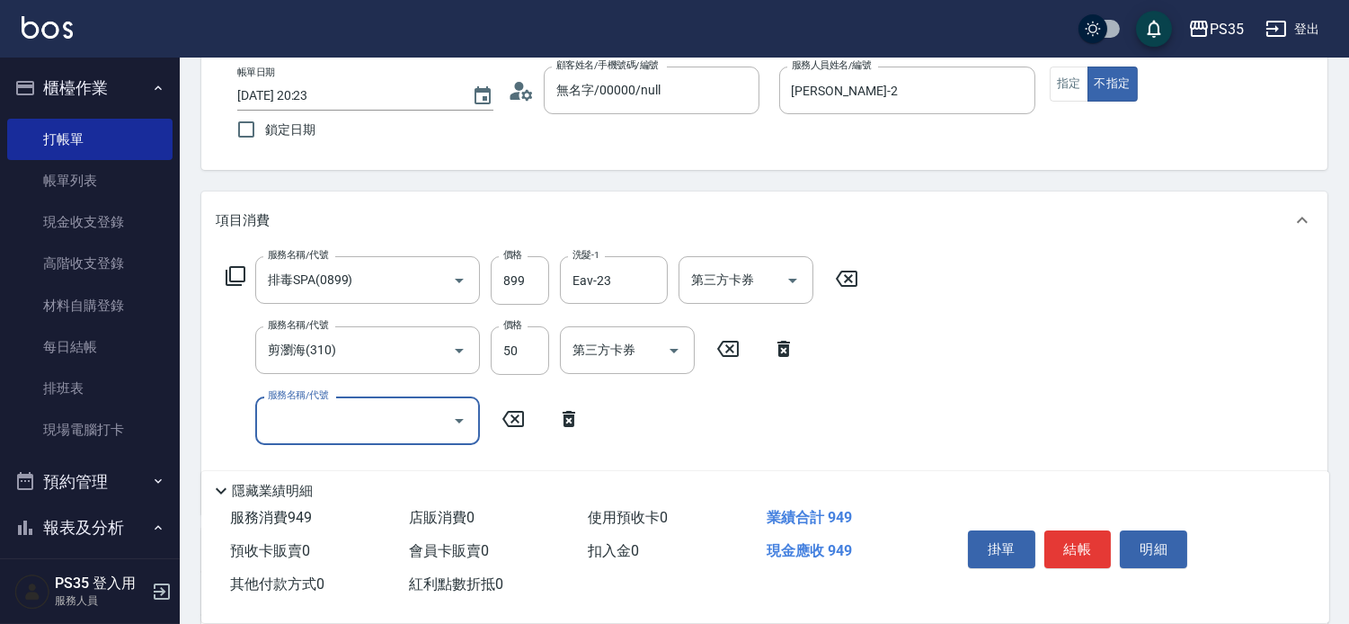
click at [1080, 538] on button "結帳" at bounding box center [1077, 549] width 67 height 38
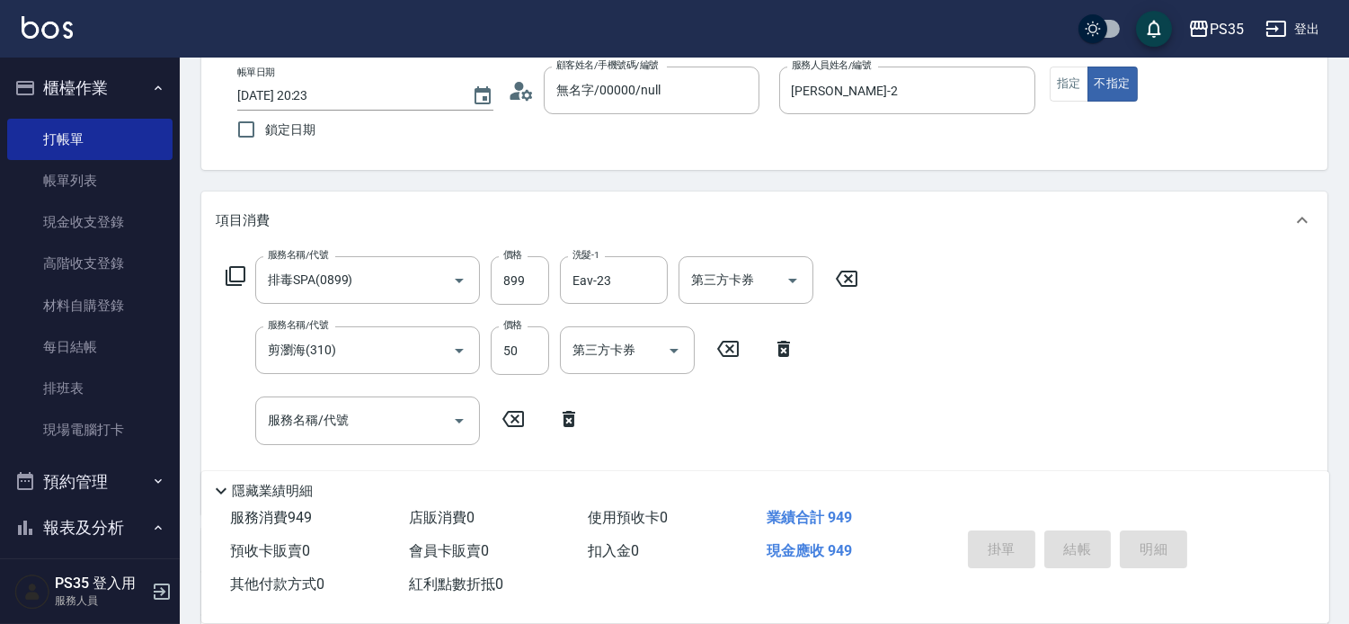
type input "[DATE] 20:24"
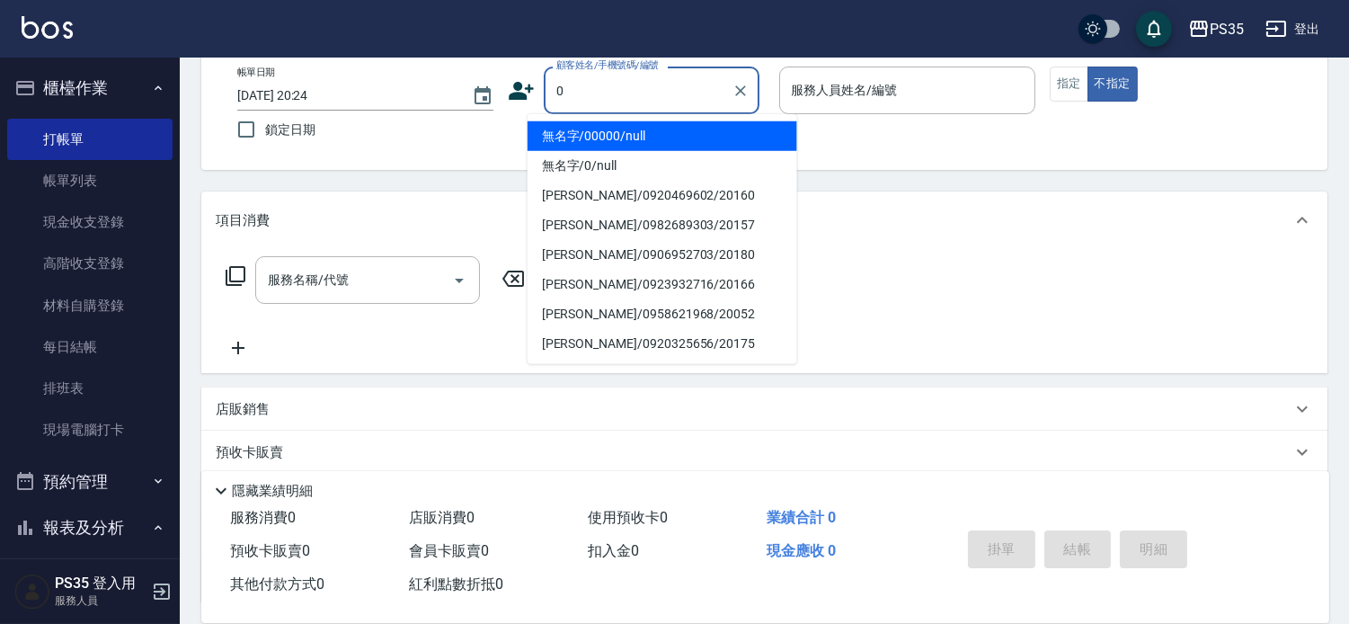
type input "無名字/00000/null"
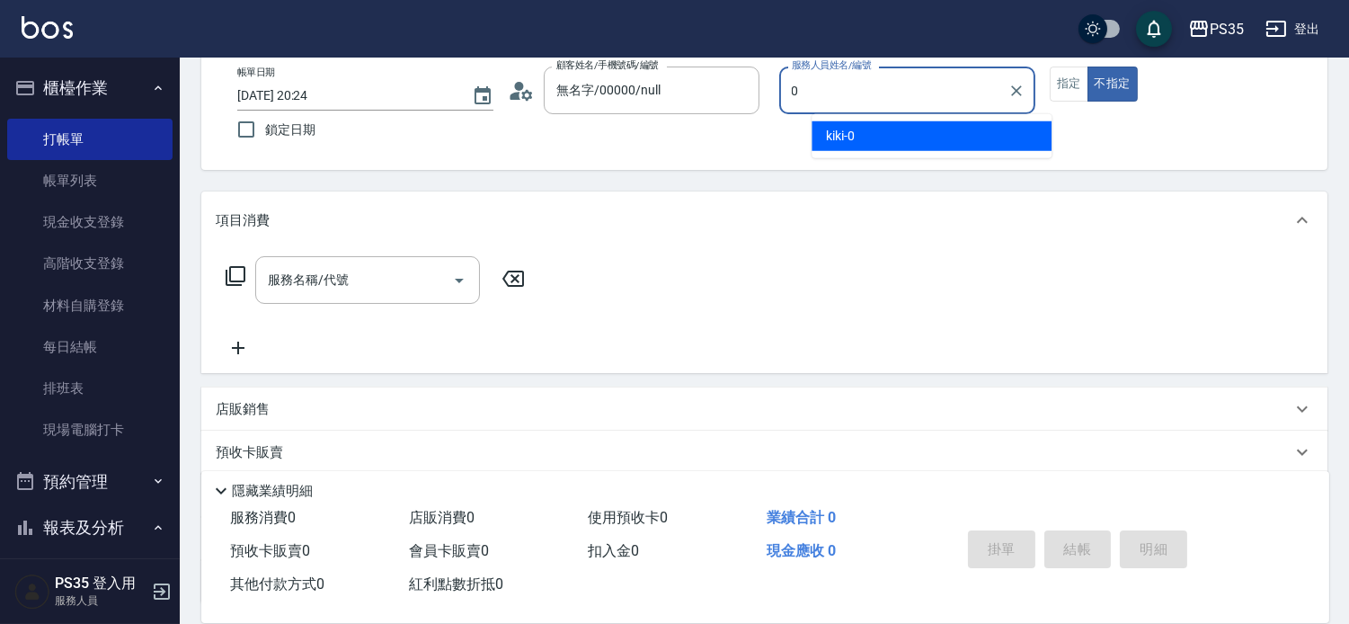
type input "kiki-0"
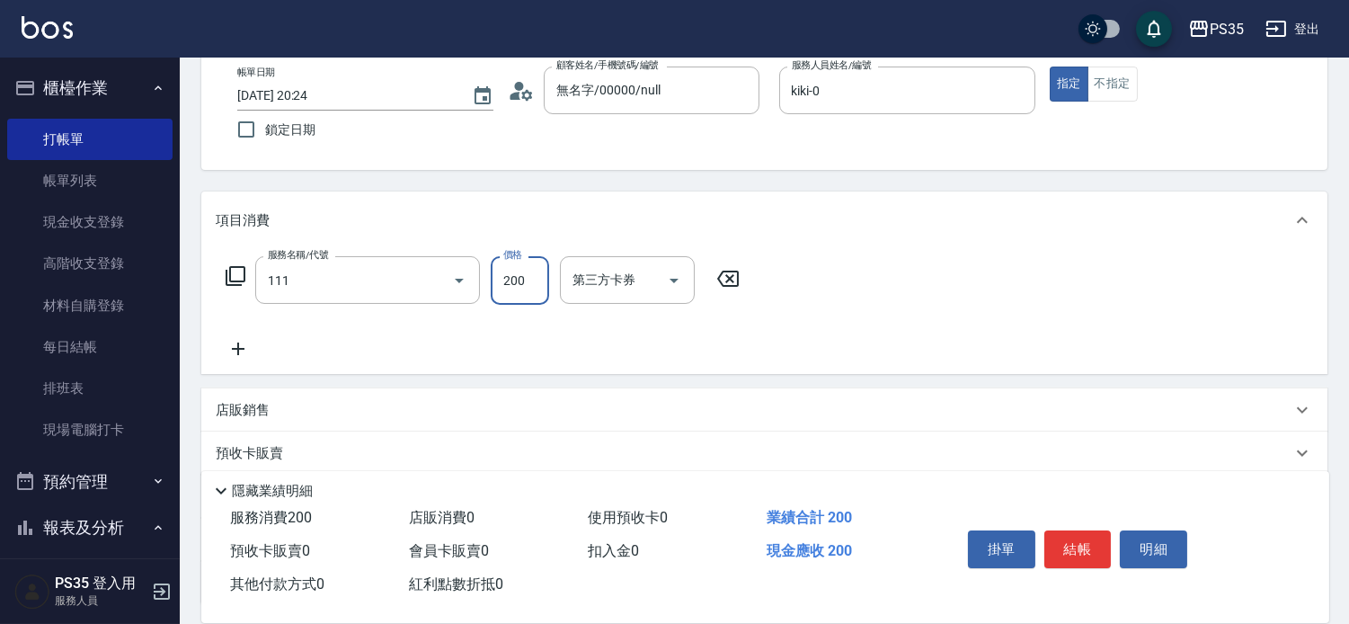
type input "200(111)"
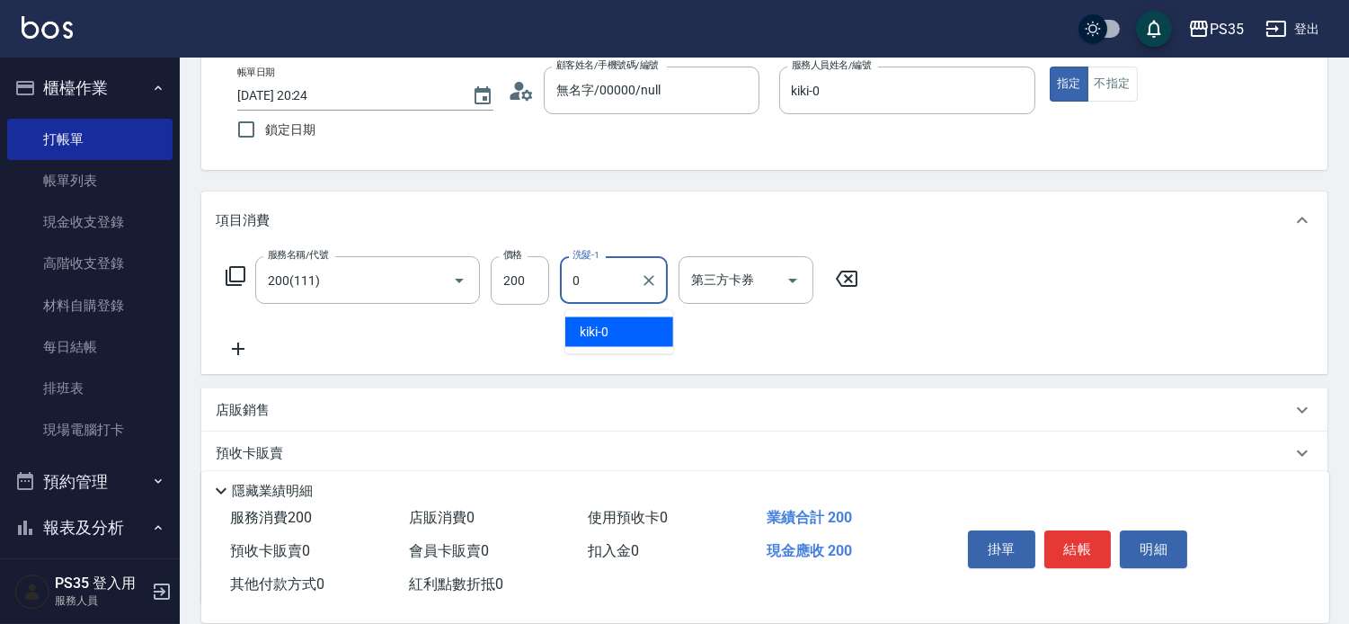
type input "kiki-0"
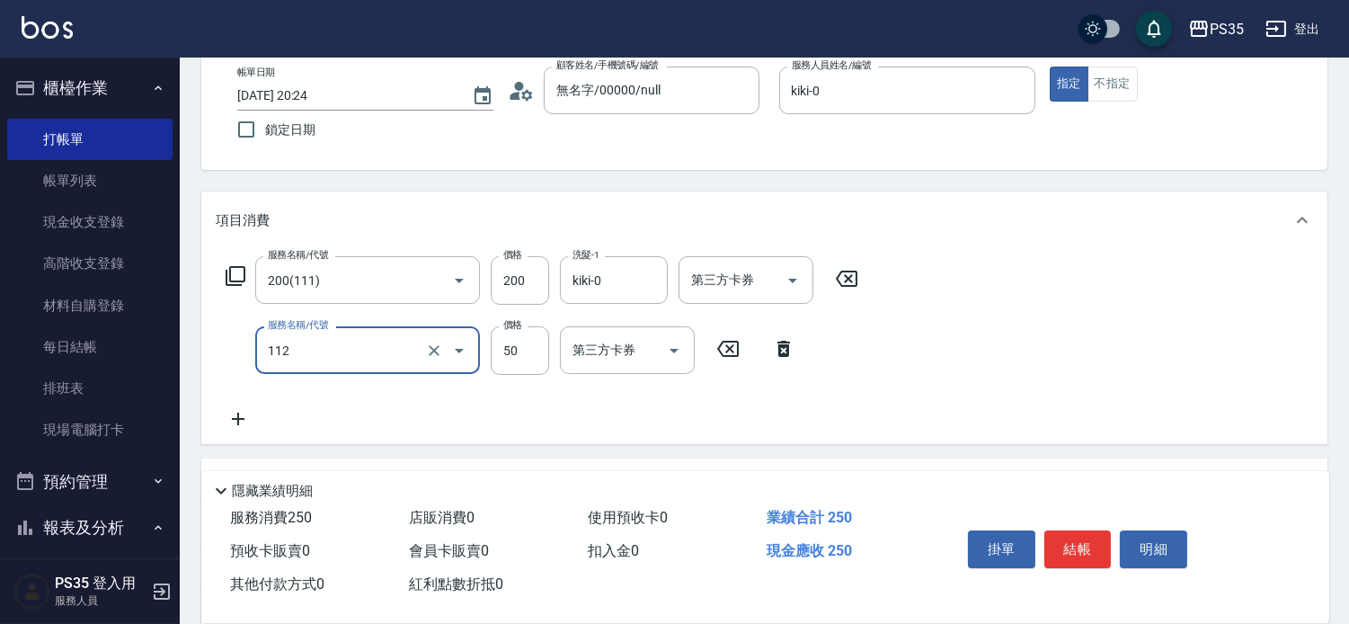
type input "精油50(112)"
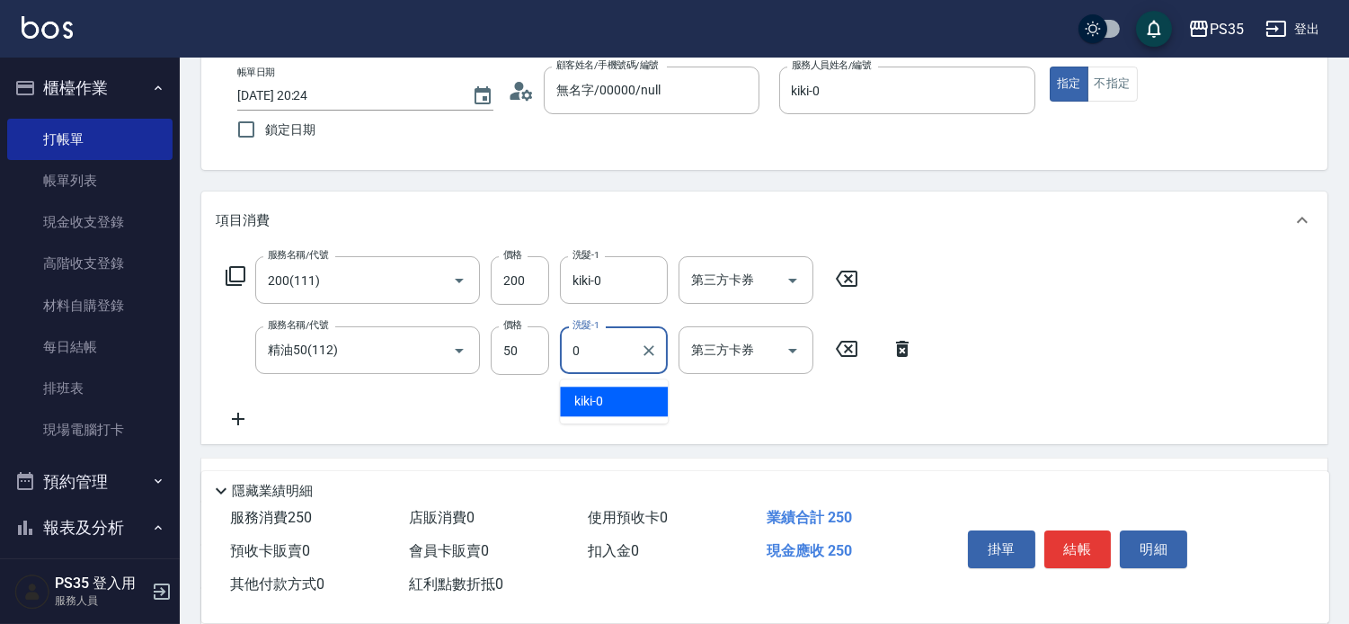
type input "kiki-0"
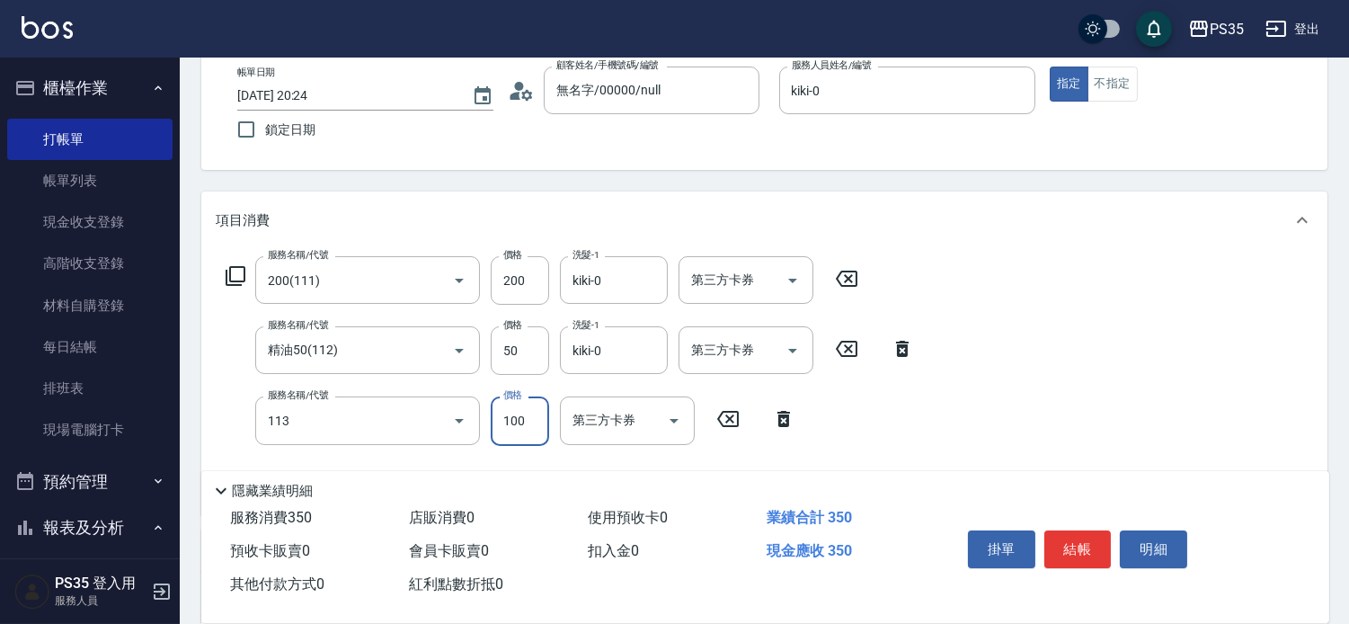
type input "瞬護100(113)"
type input "kiki-0"
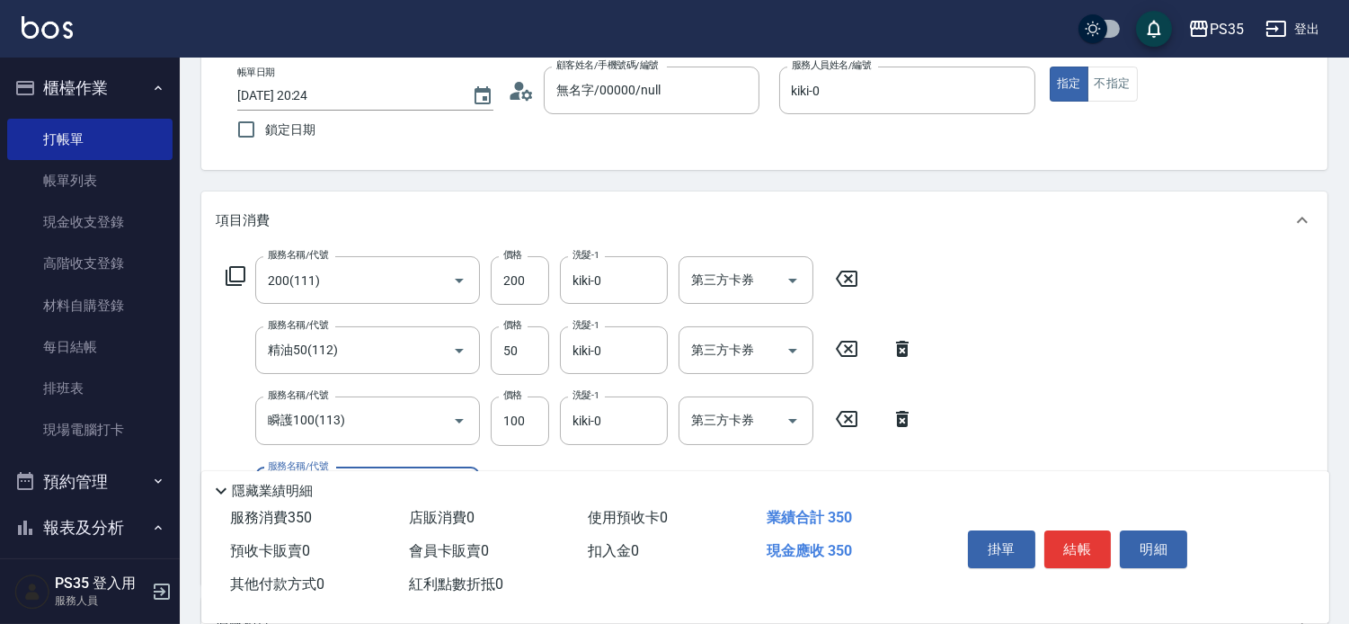
click at [1080, 538] on button "結帳" at bounding box center [1077, 549] width 67 height 38
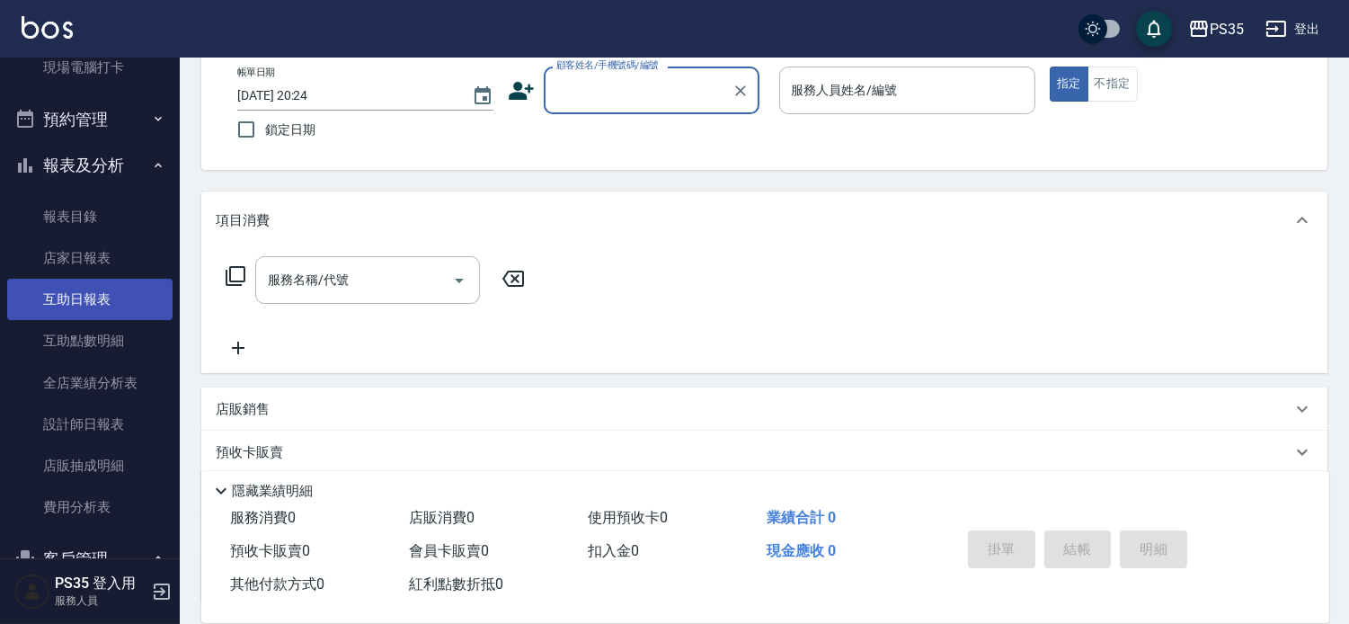
scroll to position [399, 0]
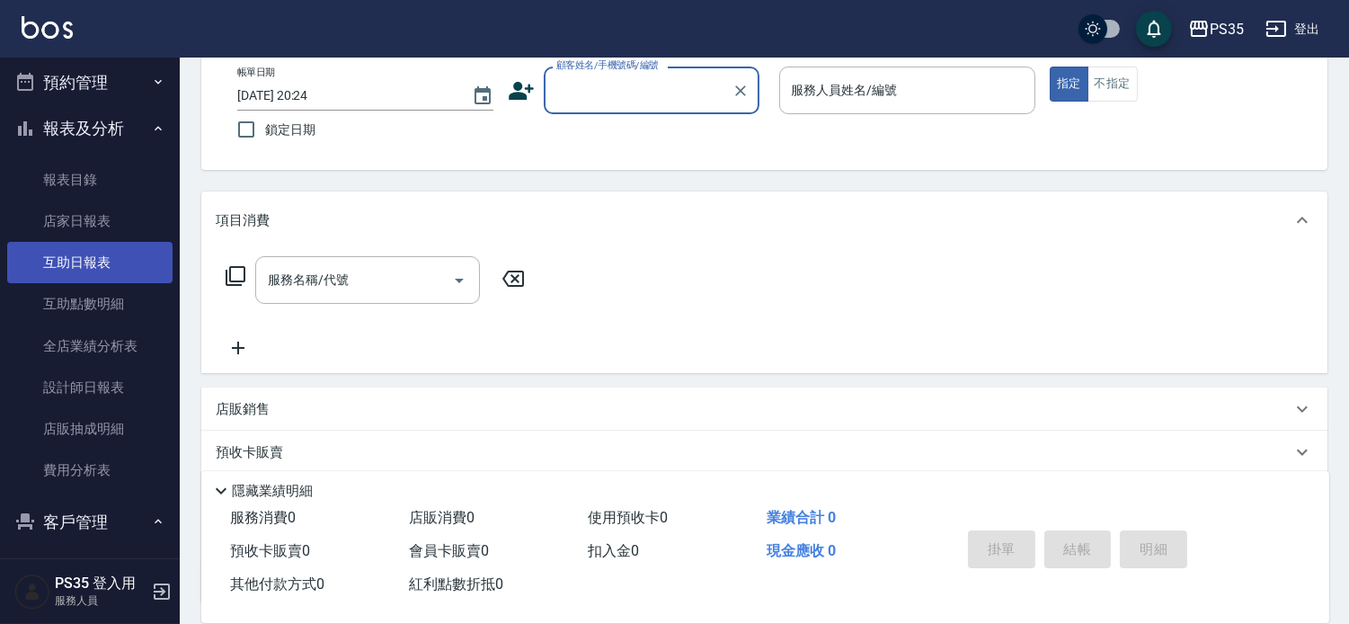
click at [111, 259] on link "互助日報表" at bounding box center [89, 262] width 165 height 41
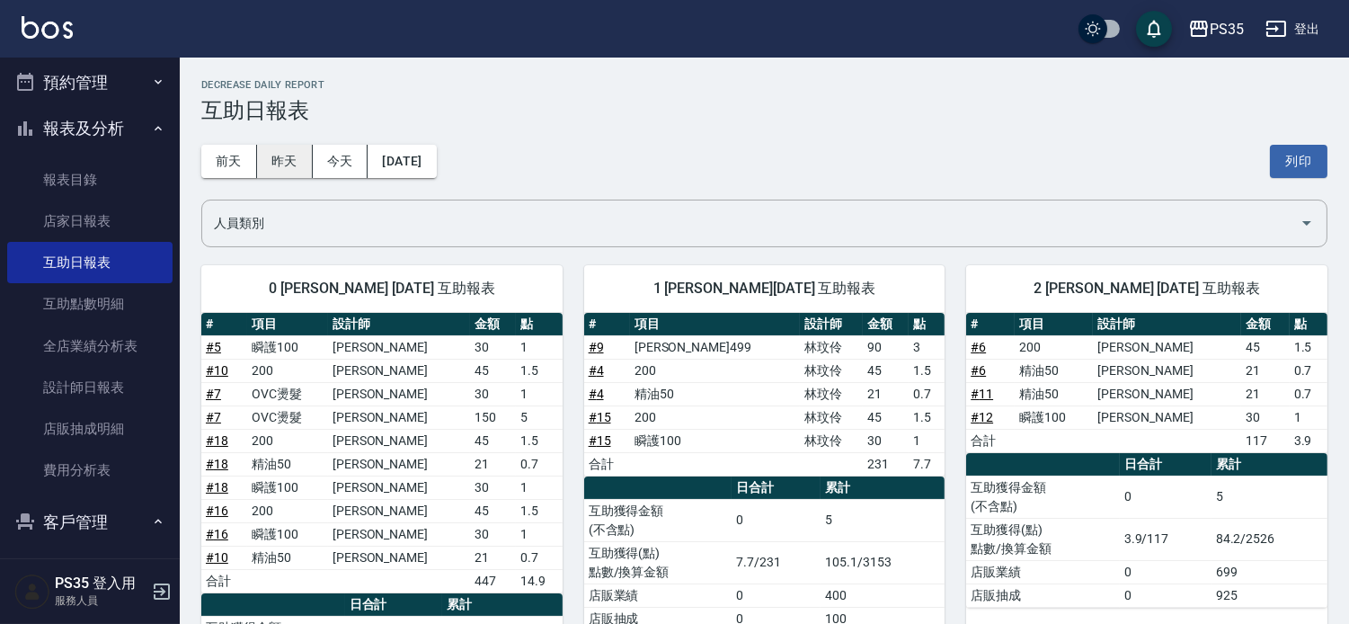
click at [304, 148] on button "昨天" at bounding box center [285, 161] width 56 height 33
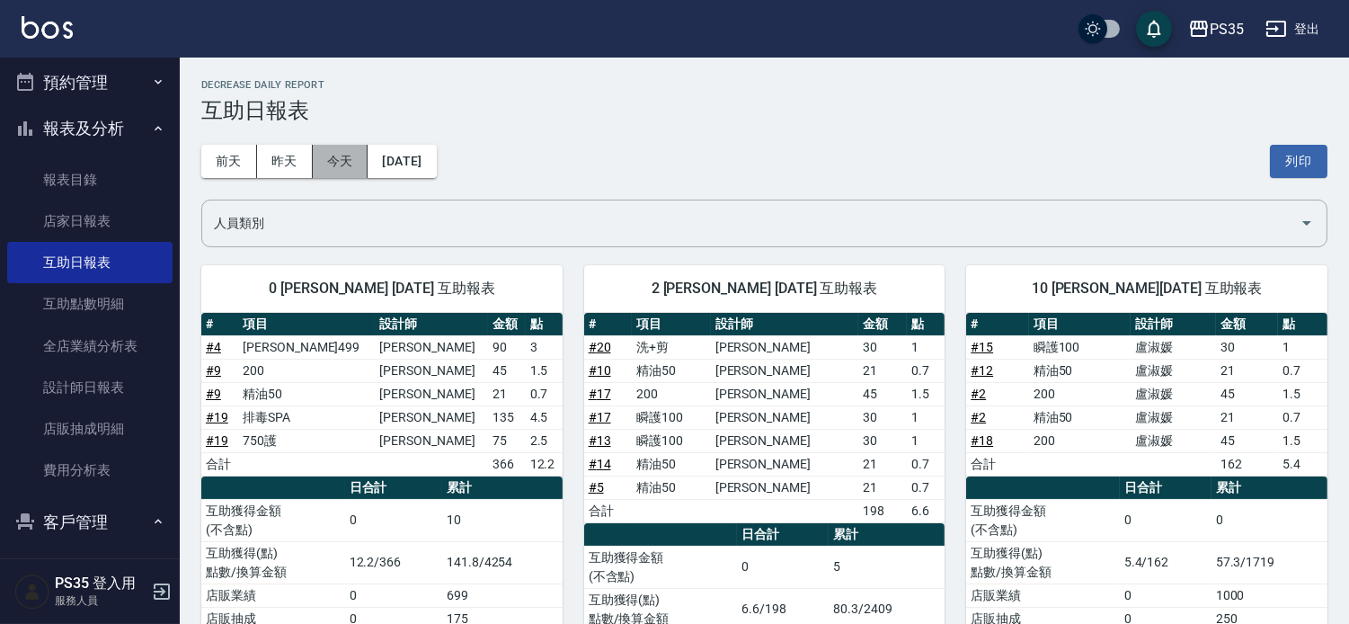
click at [330, 160] on button "今天" at bounding box center [341, 161] width 56 height 33
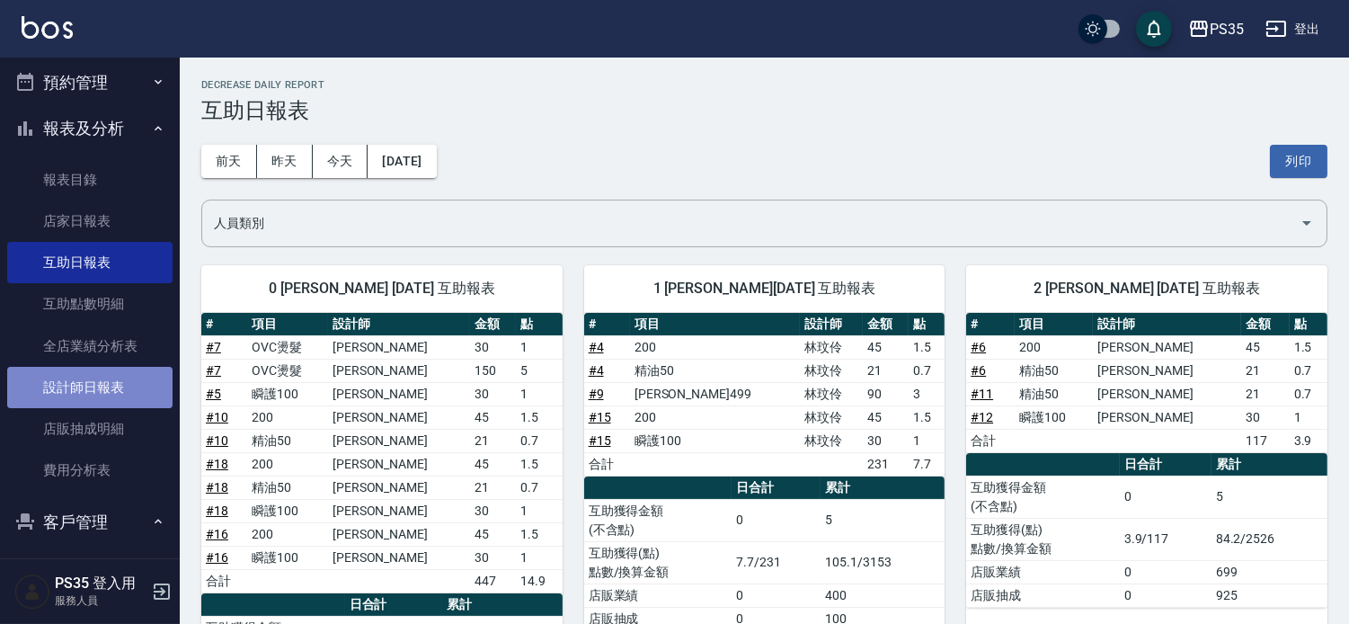
click at [91, 389] on link "設計師日報表" at bounding box center [89, 387] width 165 height 41
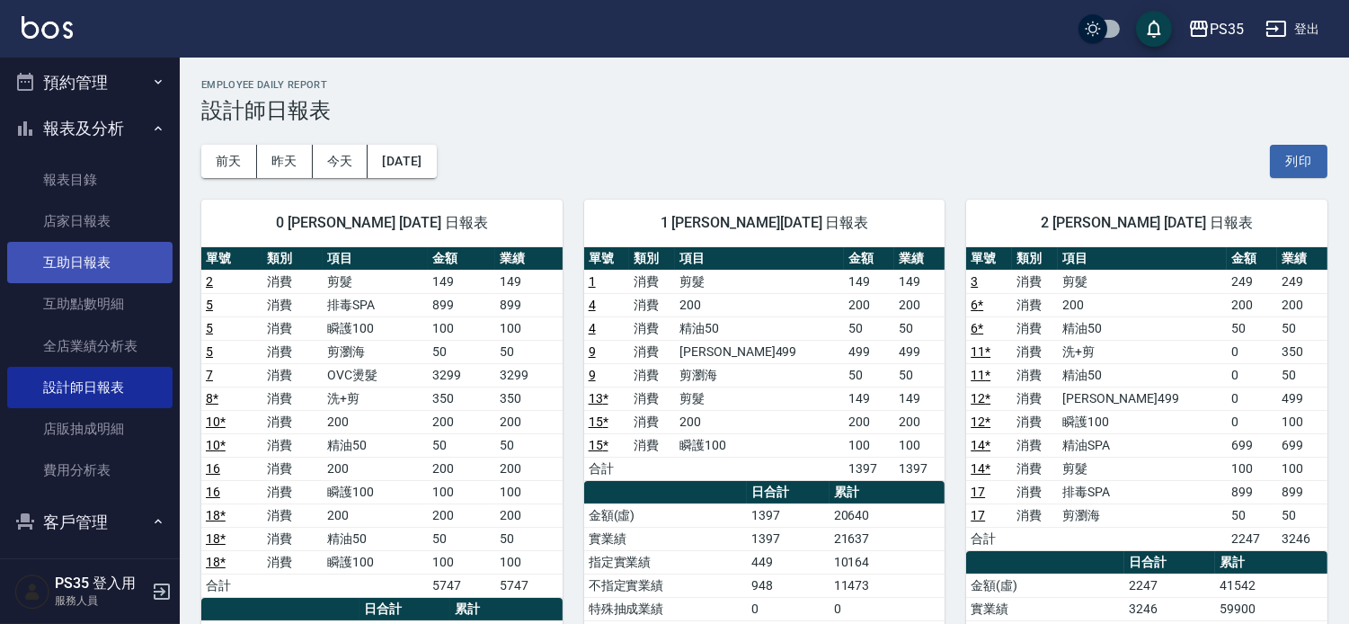
click at [118, 255] on link "互助日報表" at bounding box center [89, 262] width 165 height 41
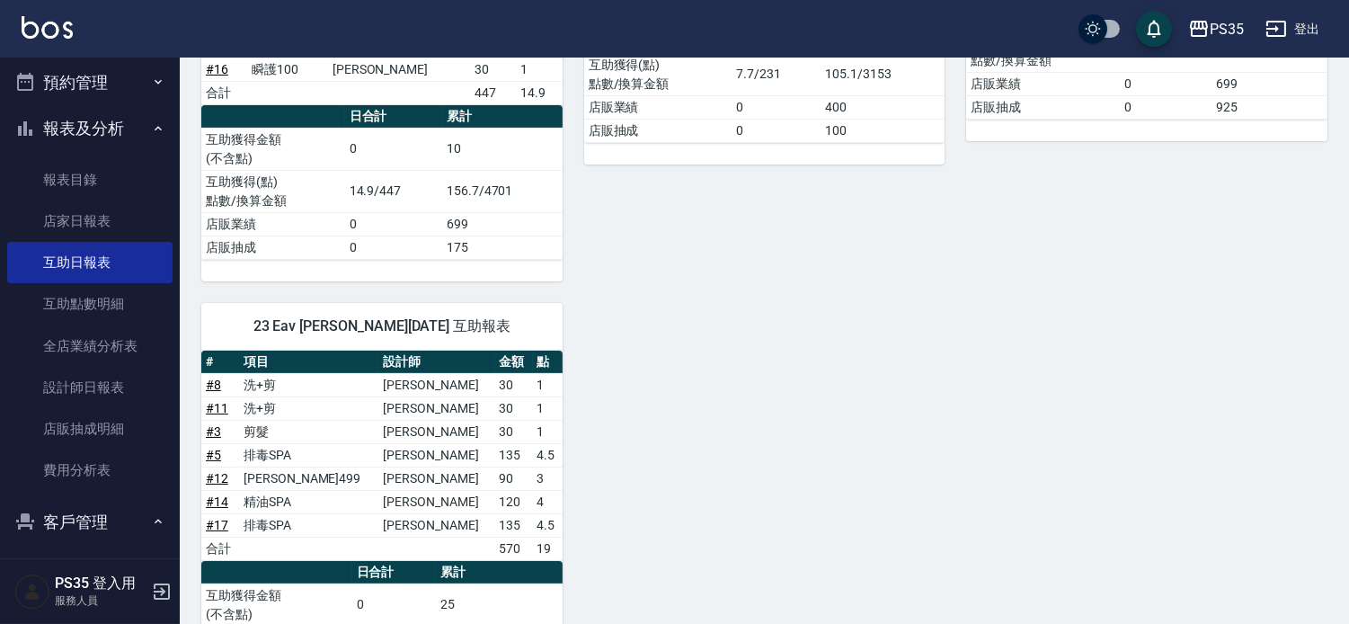
scroll to position [499, 0]
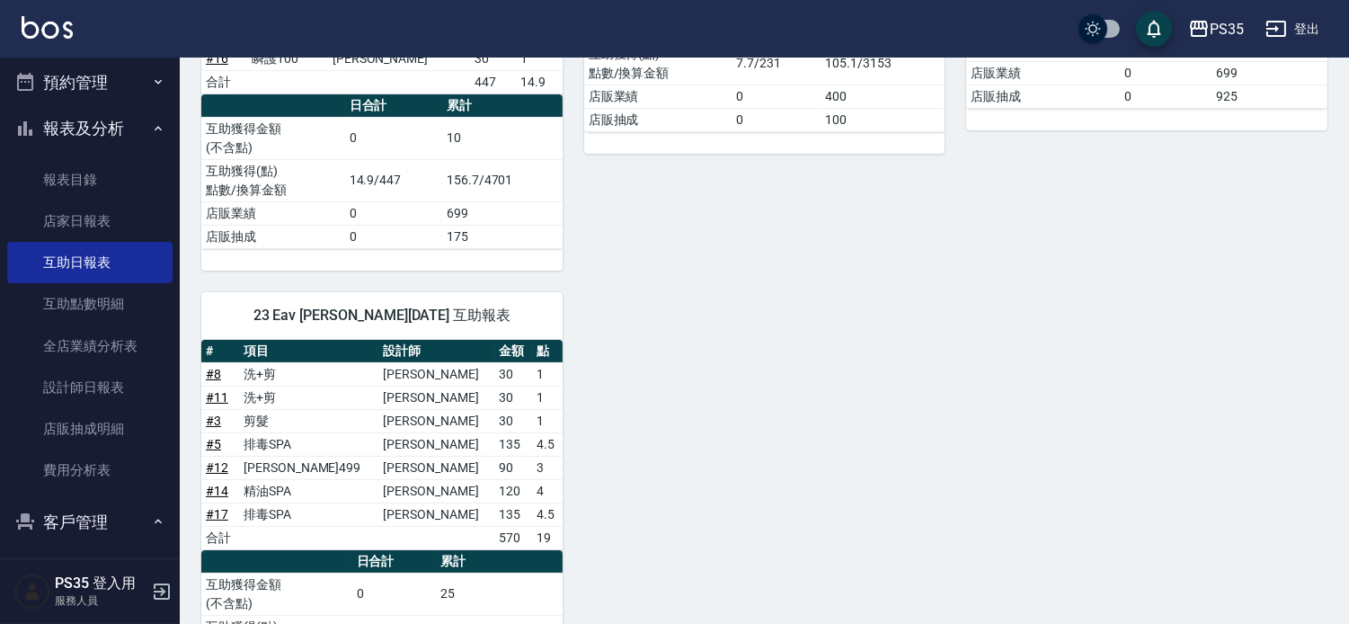
click at [7, 242] on link "互助日報表" at bounding box center [89, 262] width 165 height 41
click at [928, 226] on div "1 [PERSON_NAME][DATE] 互助報表 # 項目 設計師 金額 點 # 4 200 [PERSON_NAME]45 1.5 # 4 精油50 […" at bounding box center [754, 8] width 383 height 526
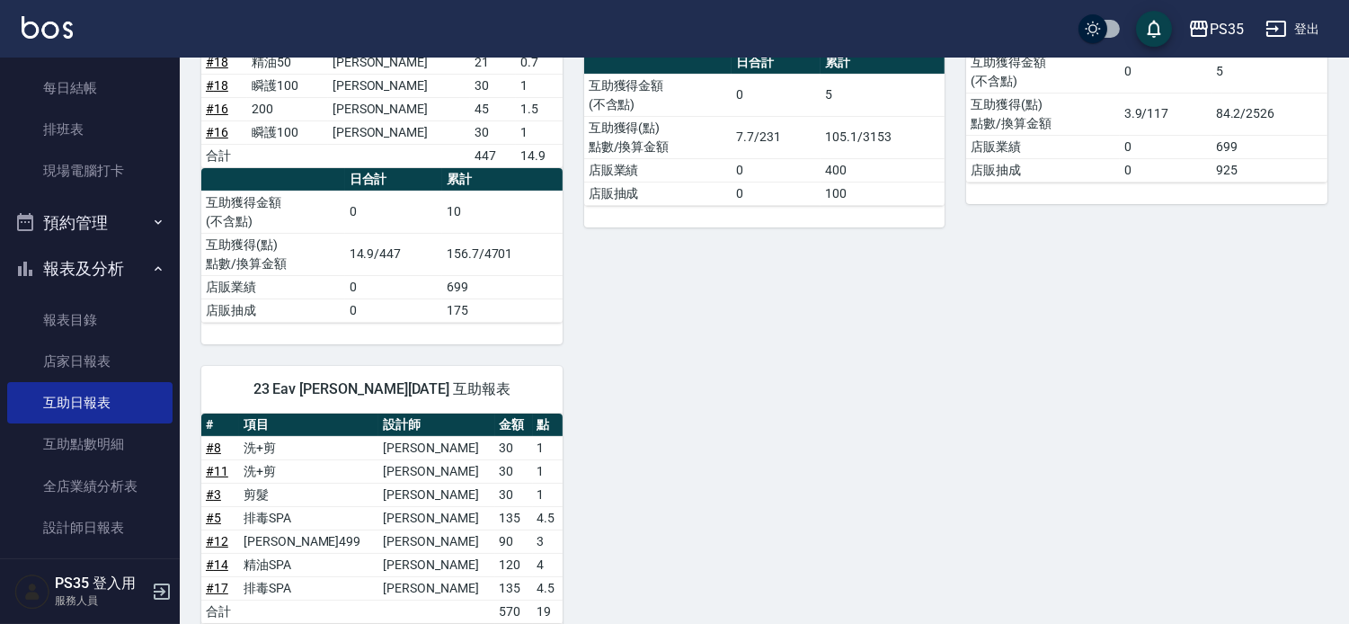
scroll to position [138, 0]
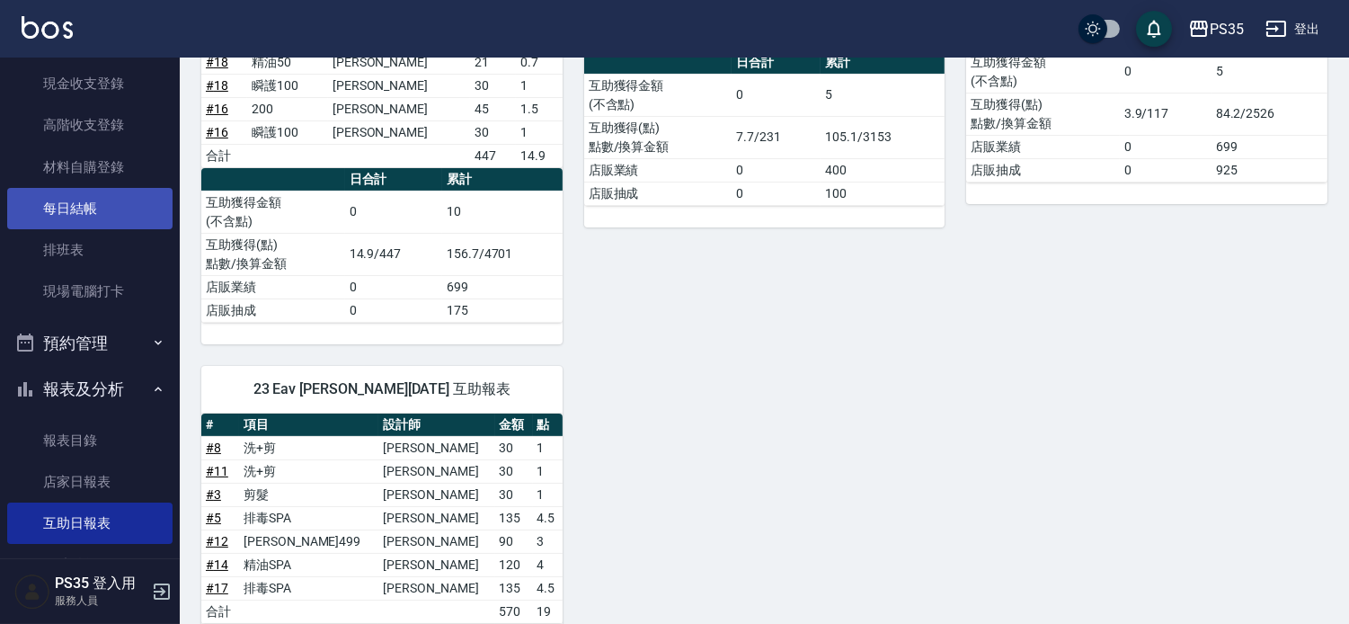
click at [104, 201] on link "每日結帳" at bounding box center [89, 208] width 165 height 41
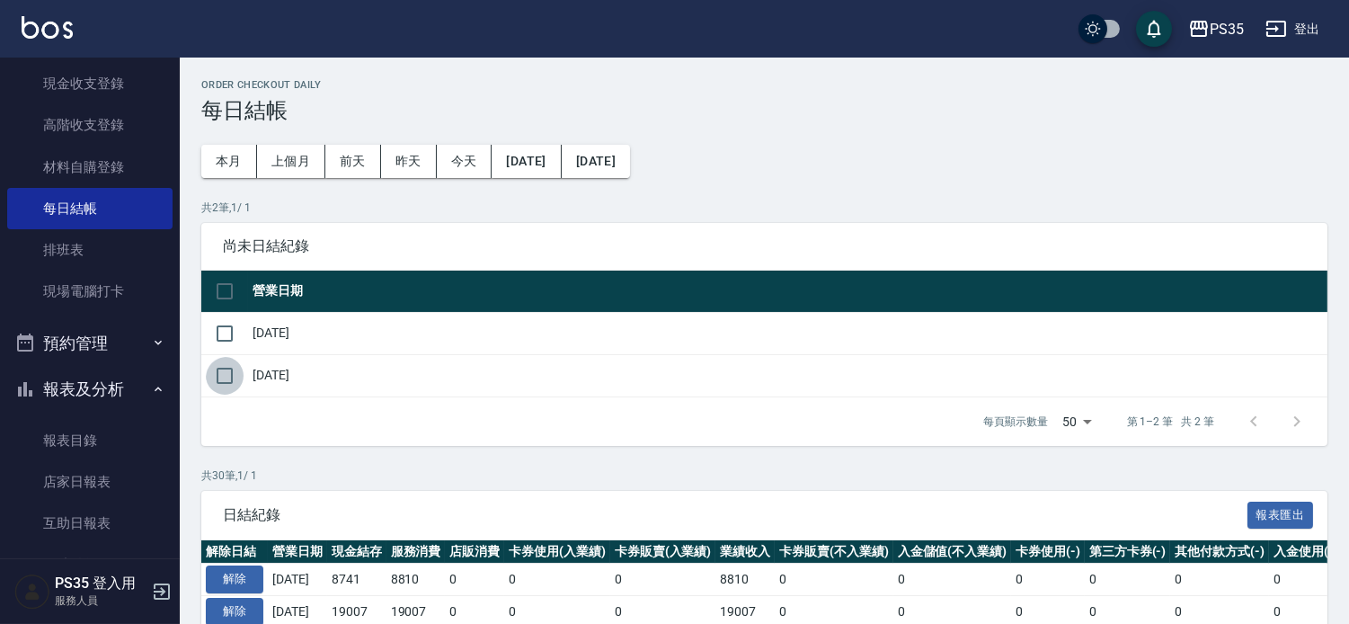
click at [228, 385] on input "checkbox" at bounding box center [225, 376] width 38 height 38
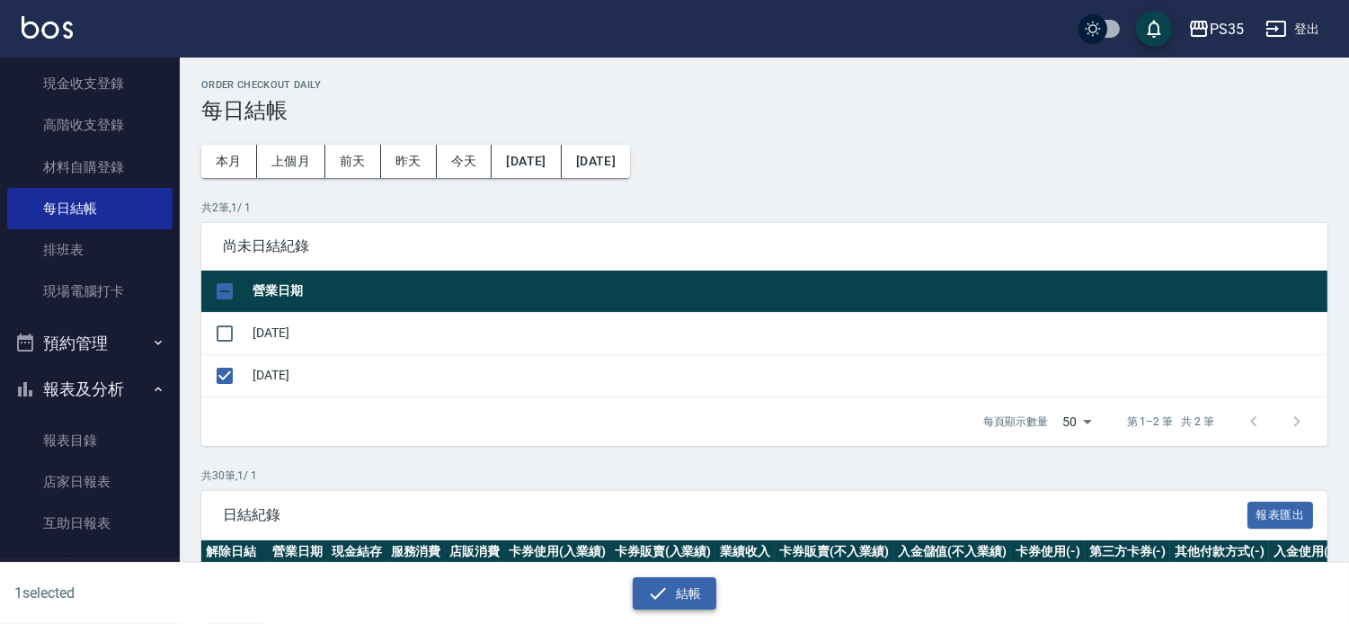
click at [692, 582] on button "結帳" at bounding box center [675, 593] width 84 height 33
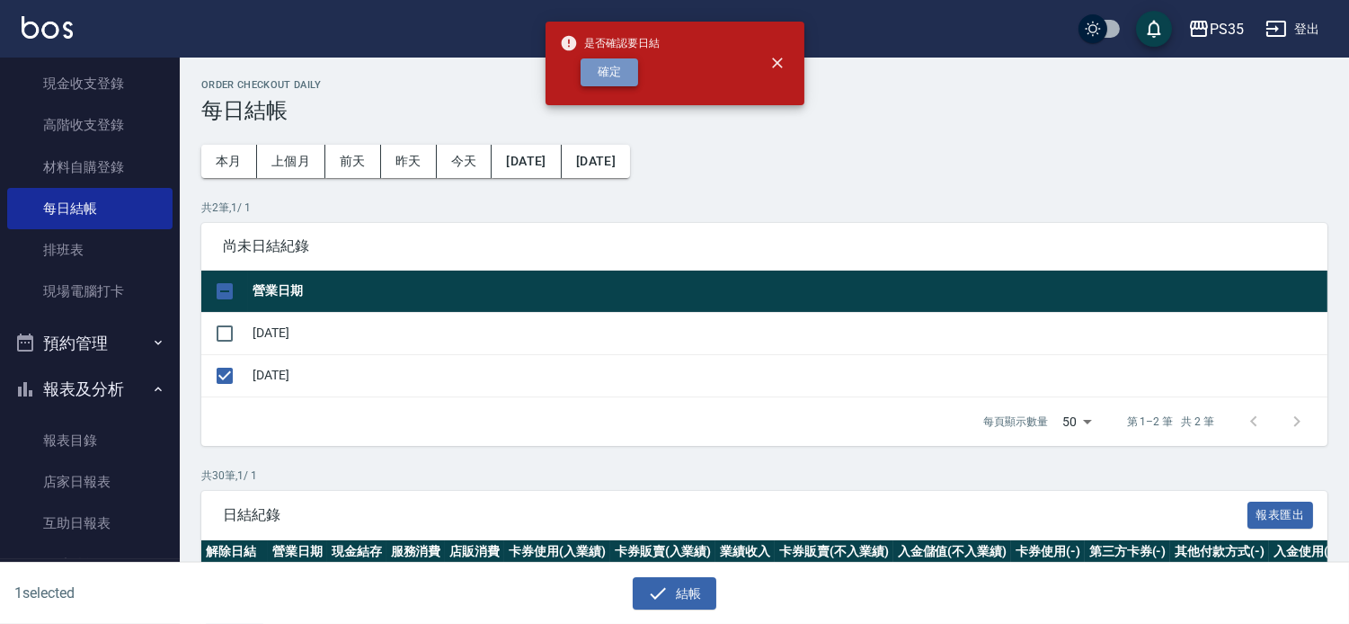
click at [587, 69] on button "確定" at bounding box center [610, 72] width 58 height 28
checkbox input "false"
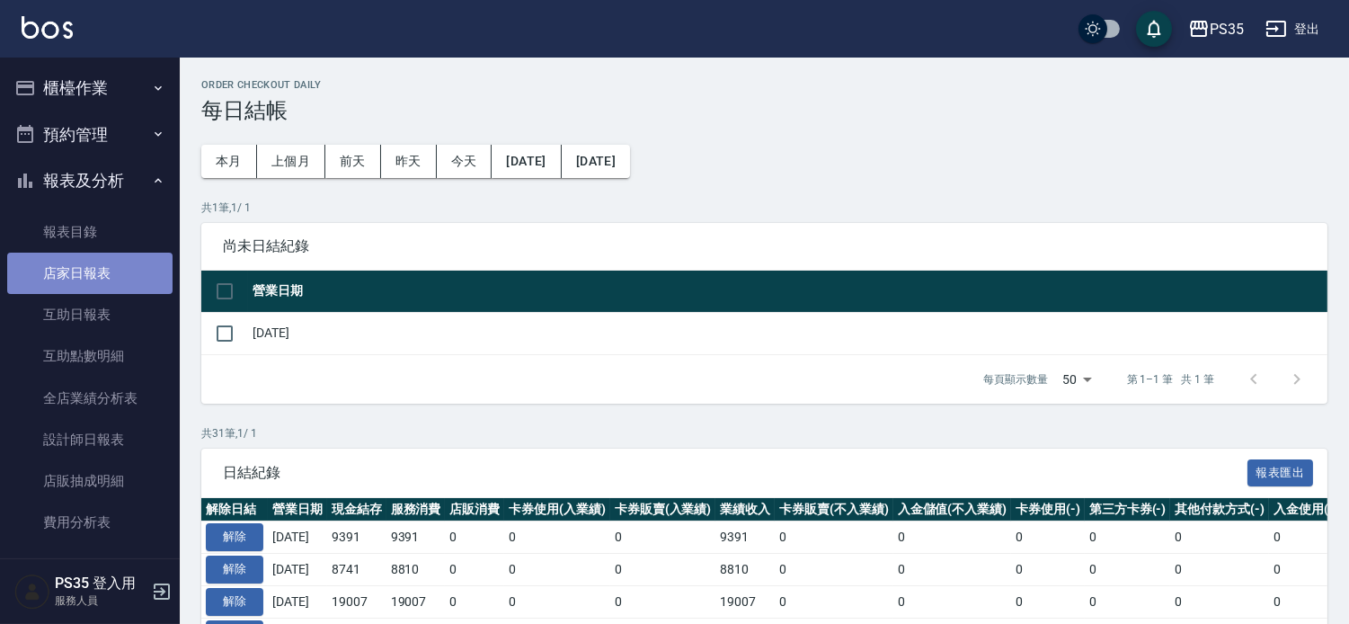
click at [114, 280] on link "店家日報表" at bounding box center [89, 273] width 165 height 41
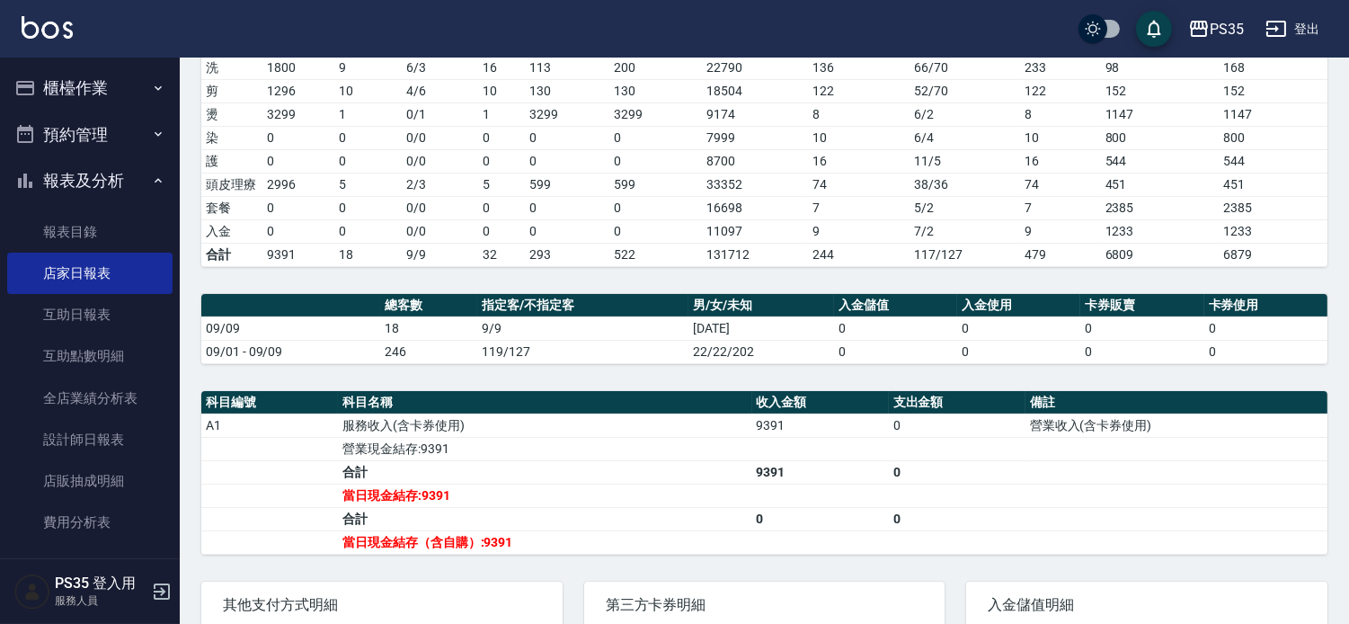
scroll to position [299, 0]
